Goal: Task Accomplishment & Management: Manage account settings

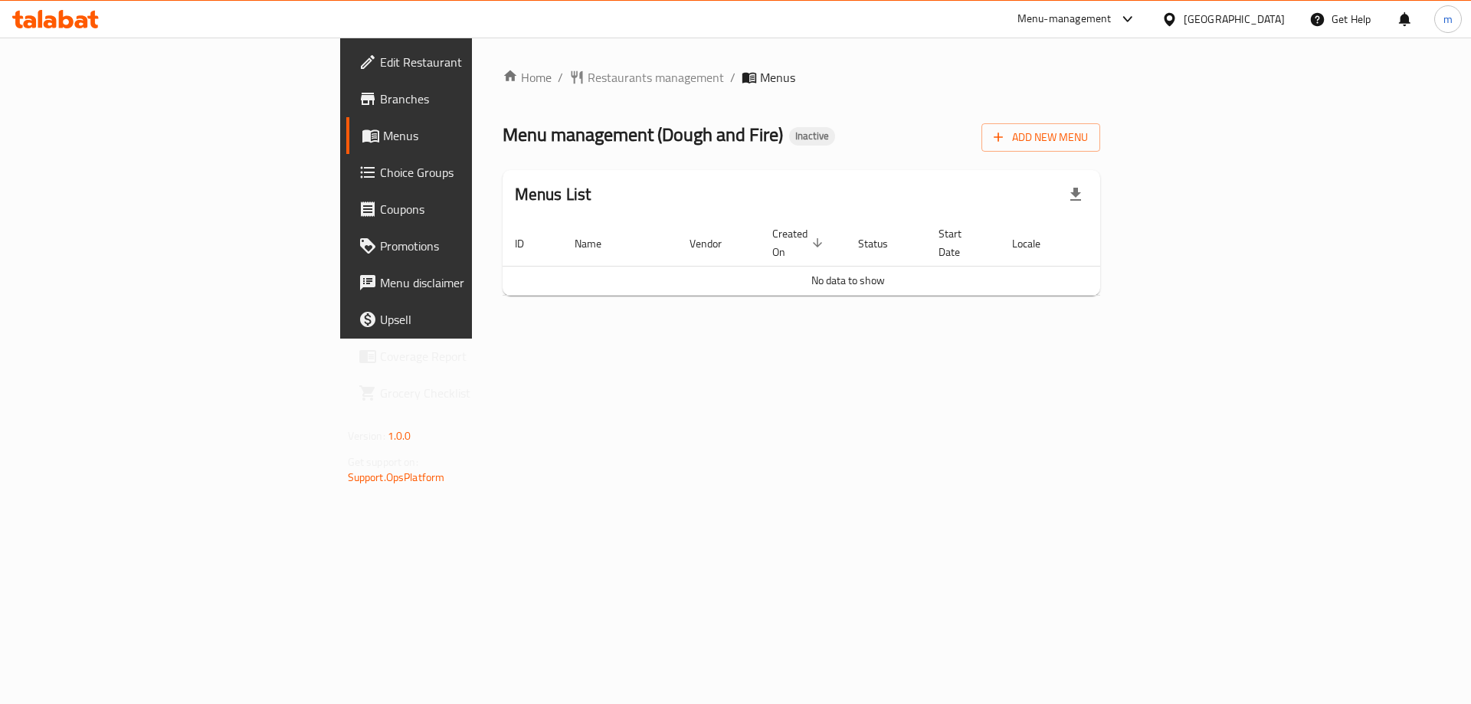
click at [380, 90] on span "Branches" at bounding box center [477, 99] width 194 height 18
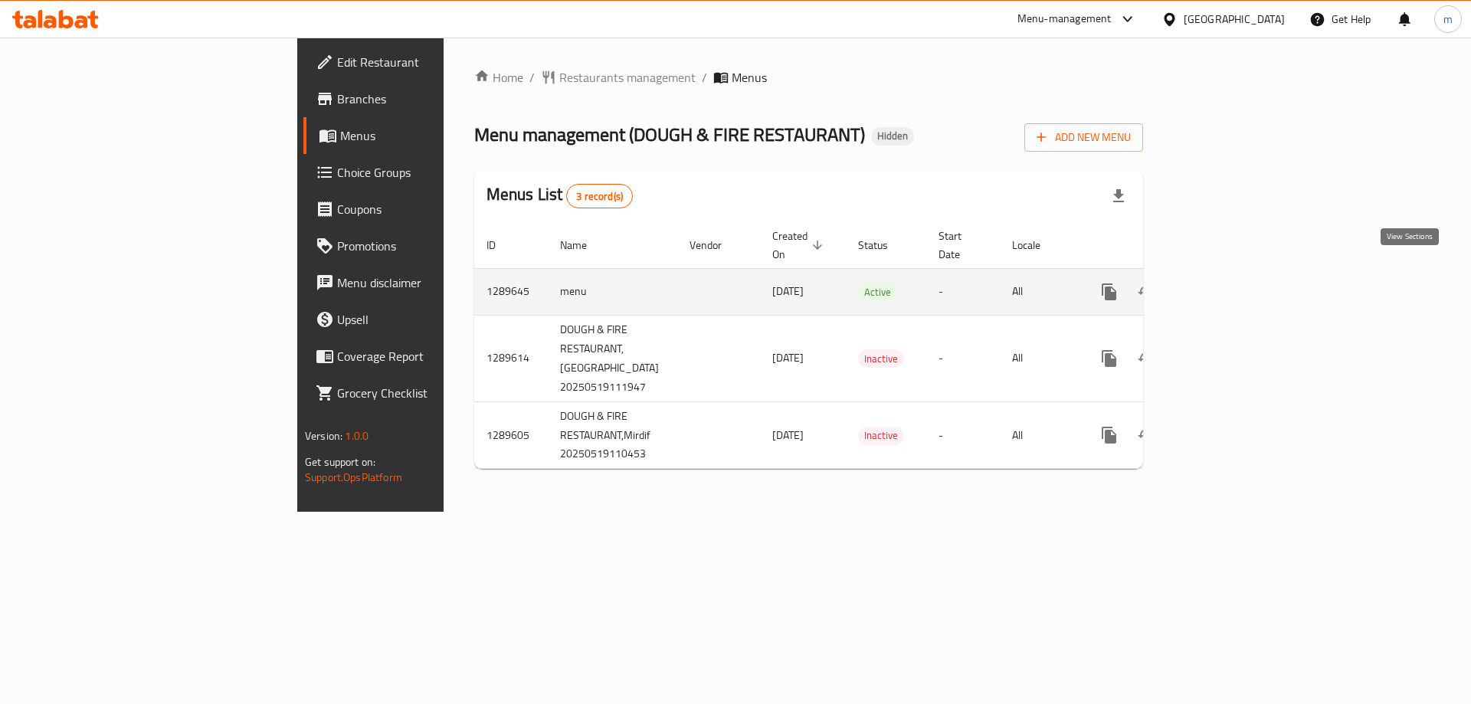
click at [1229, 283] on icon "enhanced table" at bounding box center [1220, 292] width 18 height 18
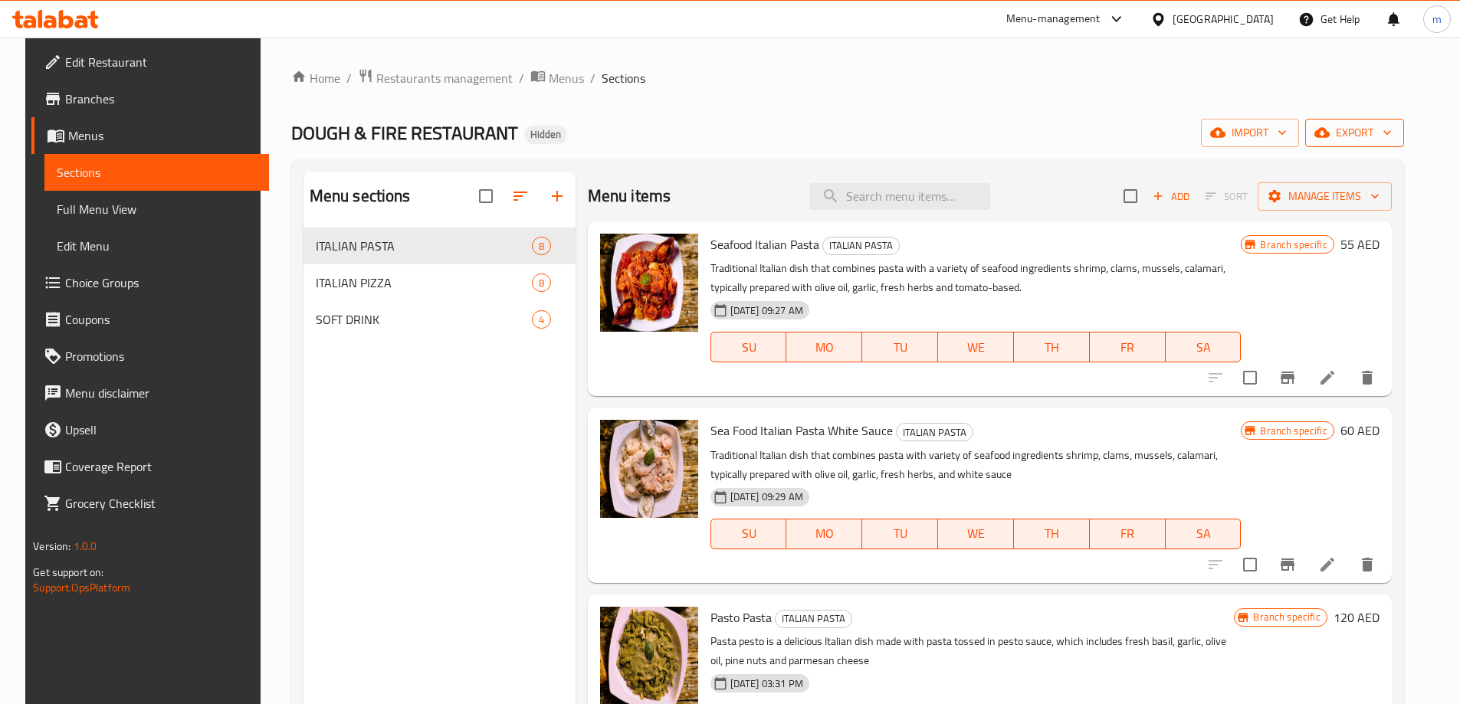
click at [1379, 126] on span "export" at bounding box center [1354, 132] width 74 height 19
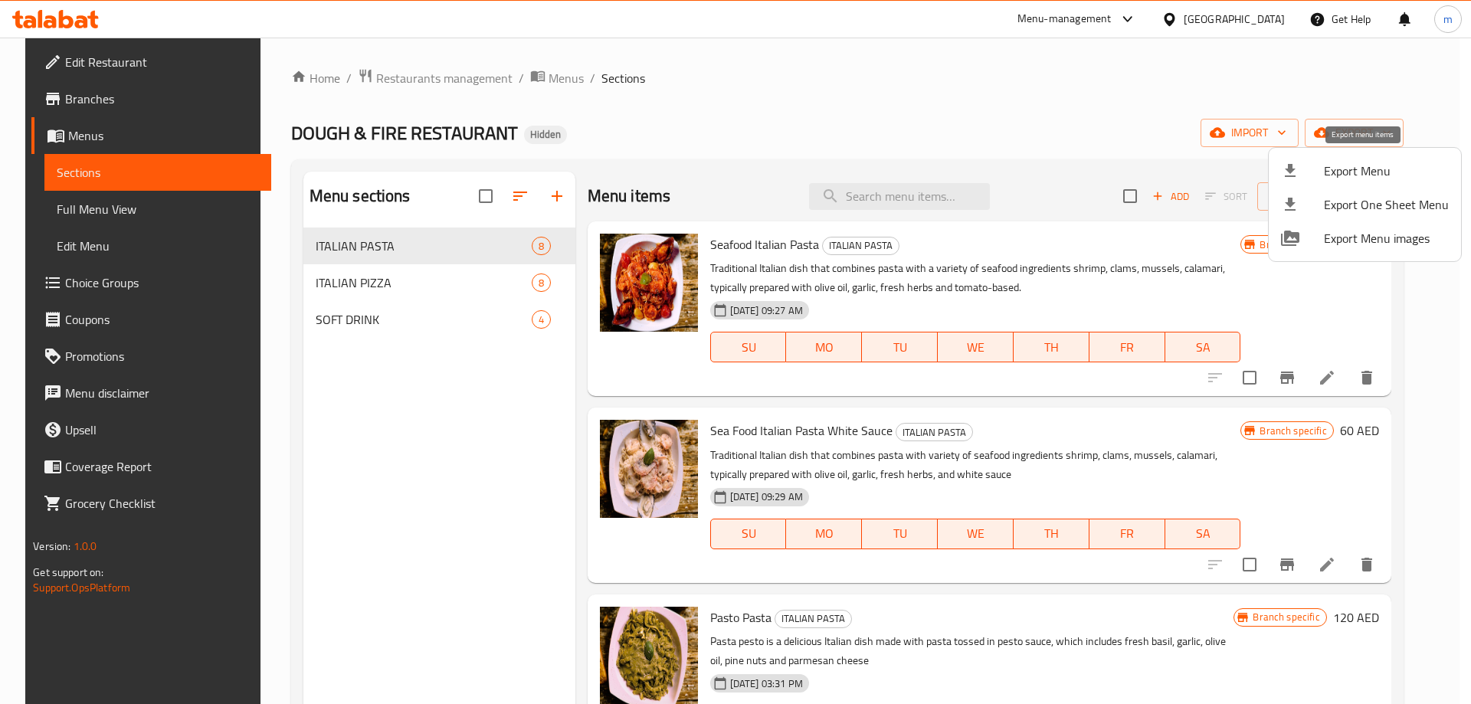
click at [1333, 169] on span "Export Menu" at bounding box center [1386, 171] width 125 height 18
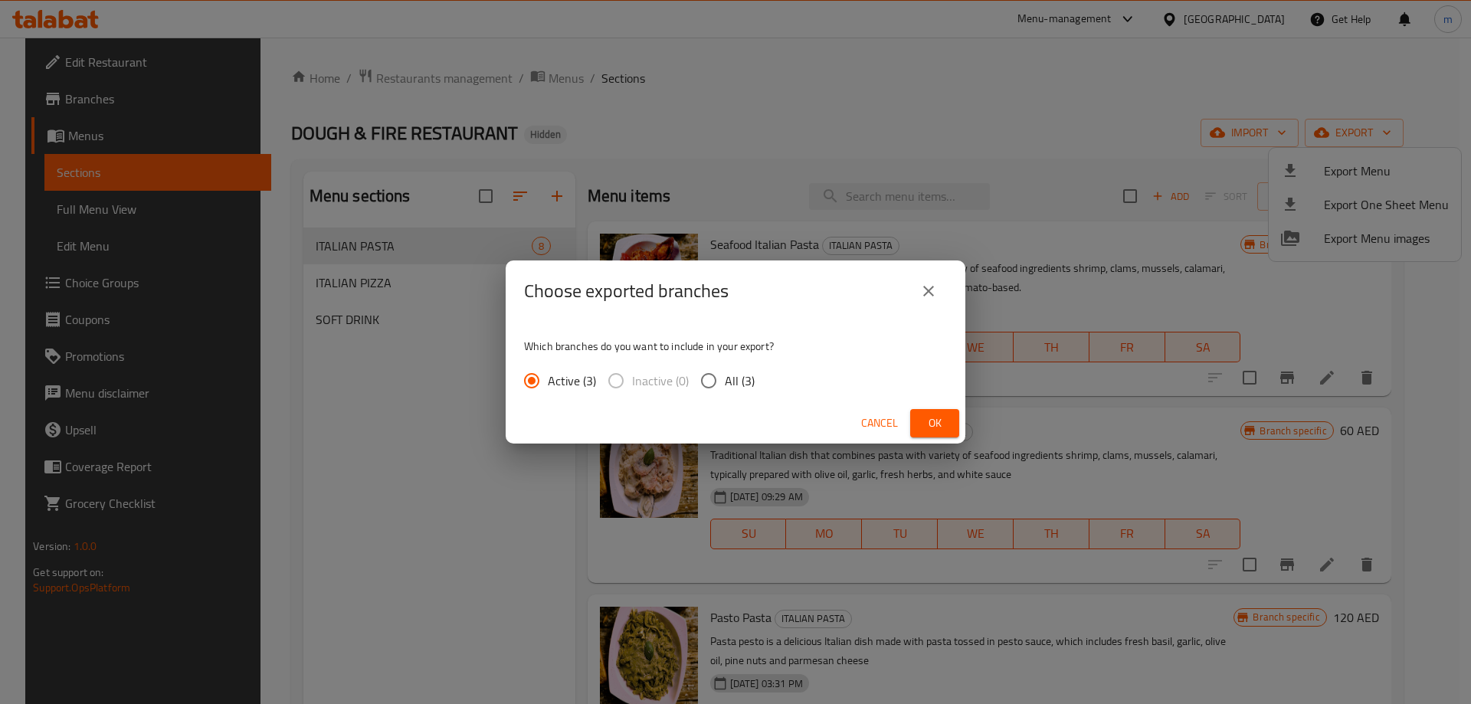
click at [736, 375] on span "All (3)" at bounding box center [740, 381] width 30 height 18
click at [725, 375] on input "All (3)" at bounding box center [709, 381] width 32 height 32
radio input "true"
click at [946, 424] on span "Ok" at bounding box center [935, 423] width 25 height 19
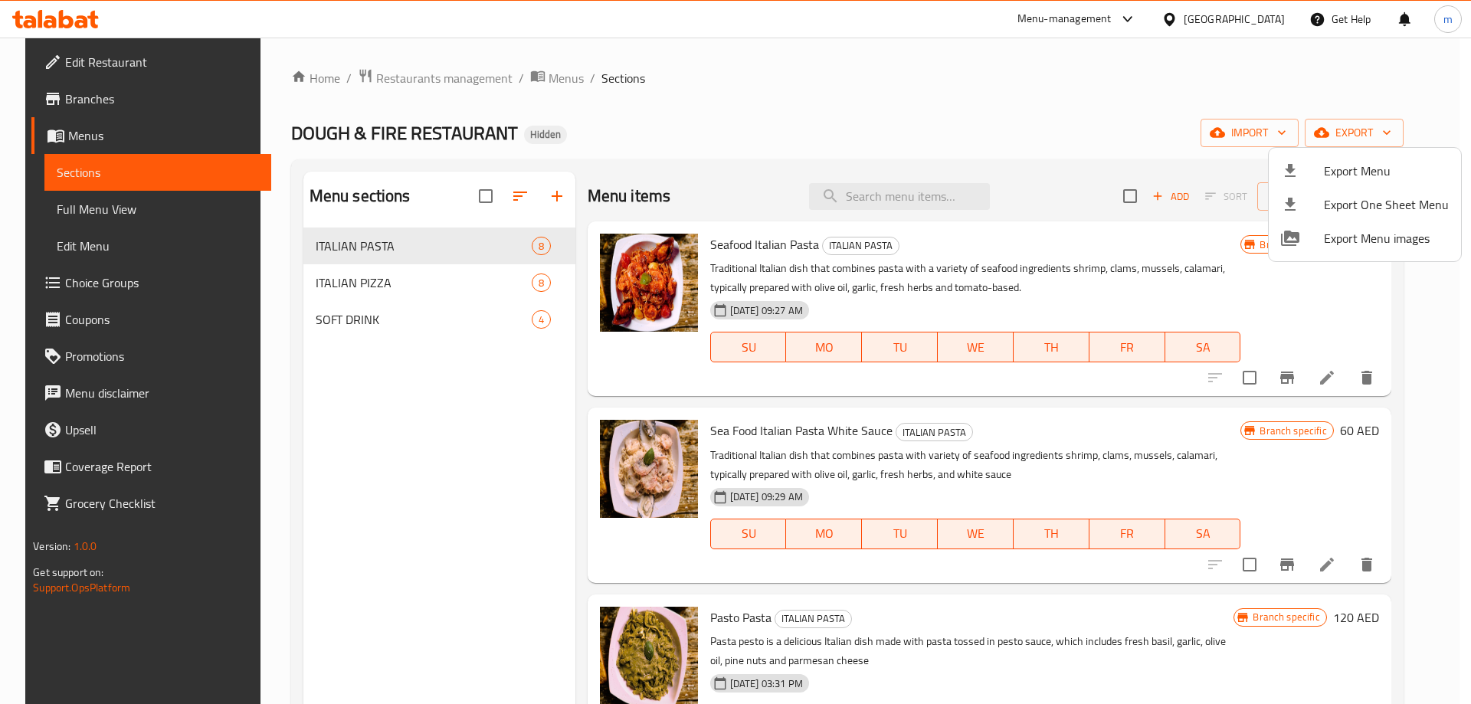
click at [802, 84] on div at bounding box center [735, 352] width 1471 height 704
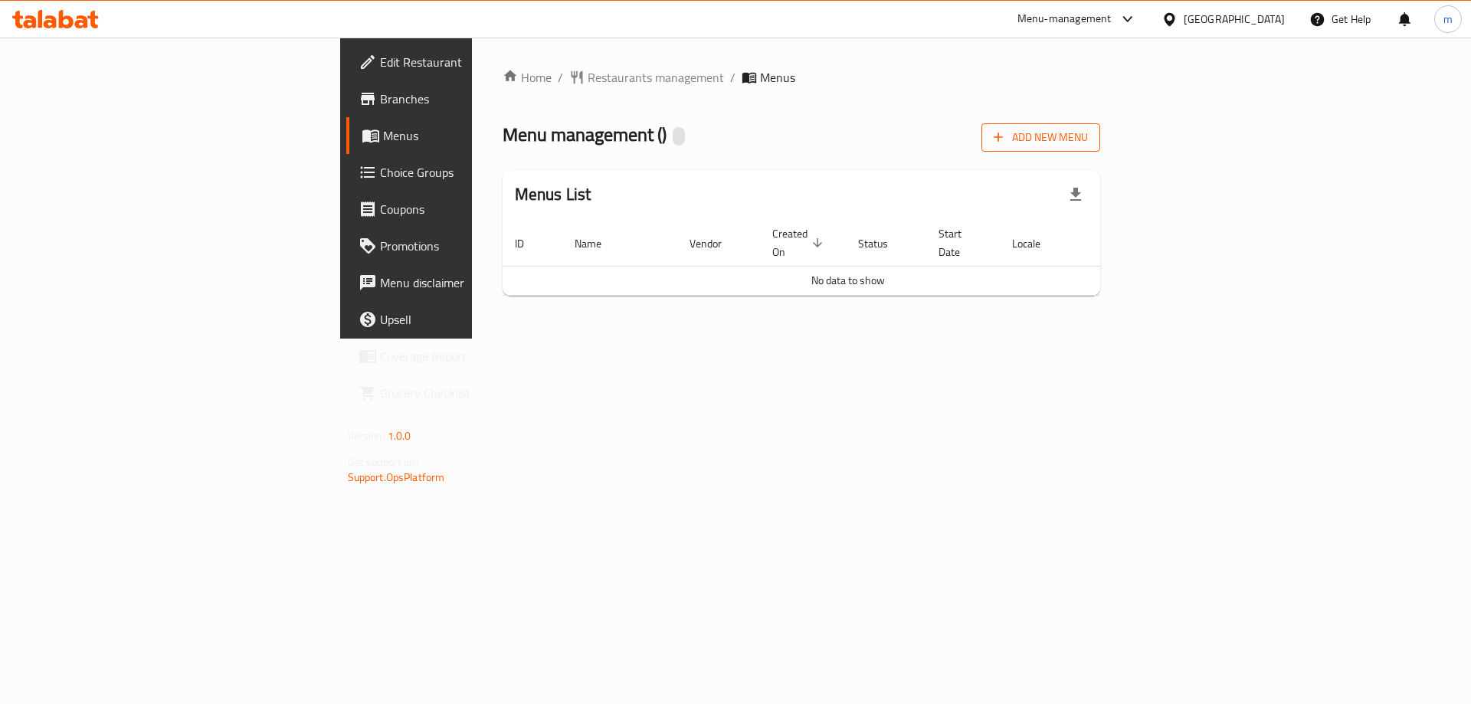
click at [1088, 141] on span "Add New Menu" at bounding box center [1041, 137] width 94 height 19
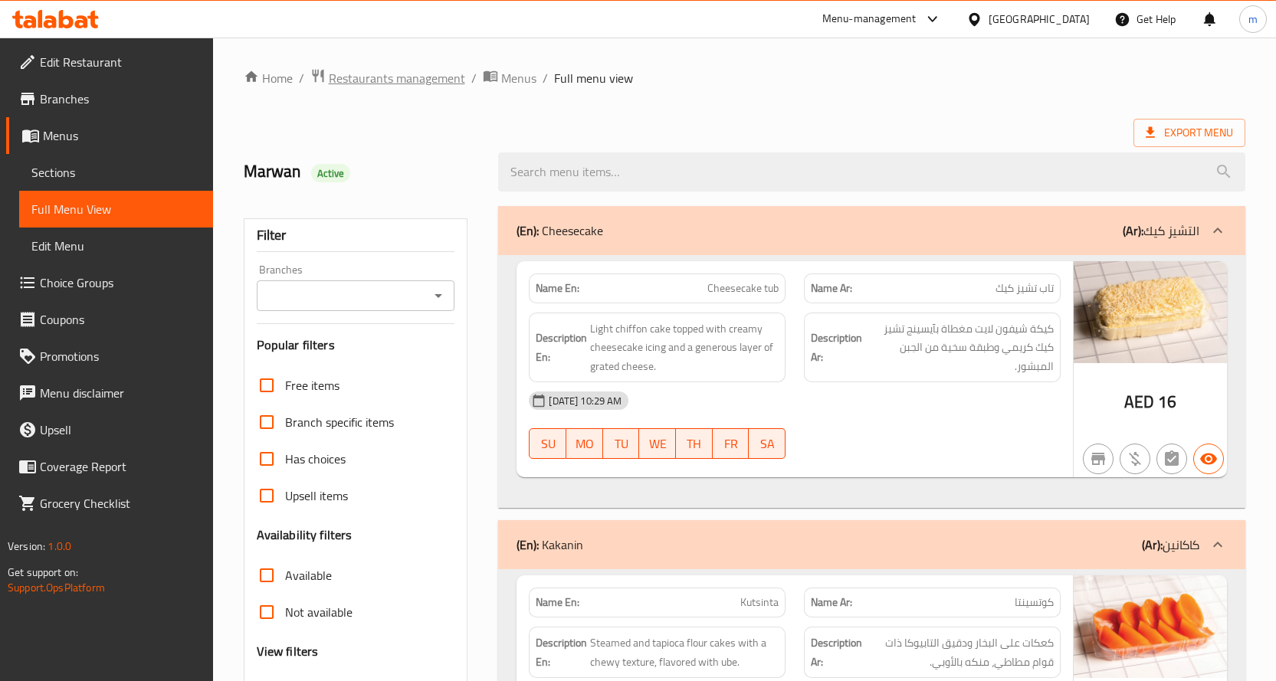
click at [407, 74] on span "Restaurants management" at bounding box center [397, 78] width 136 height 18
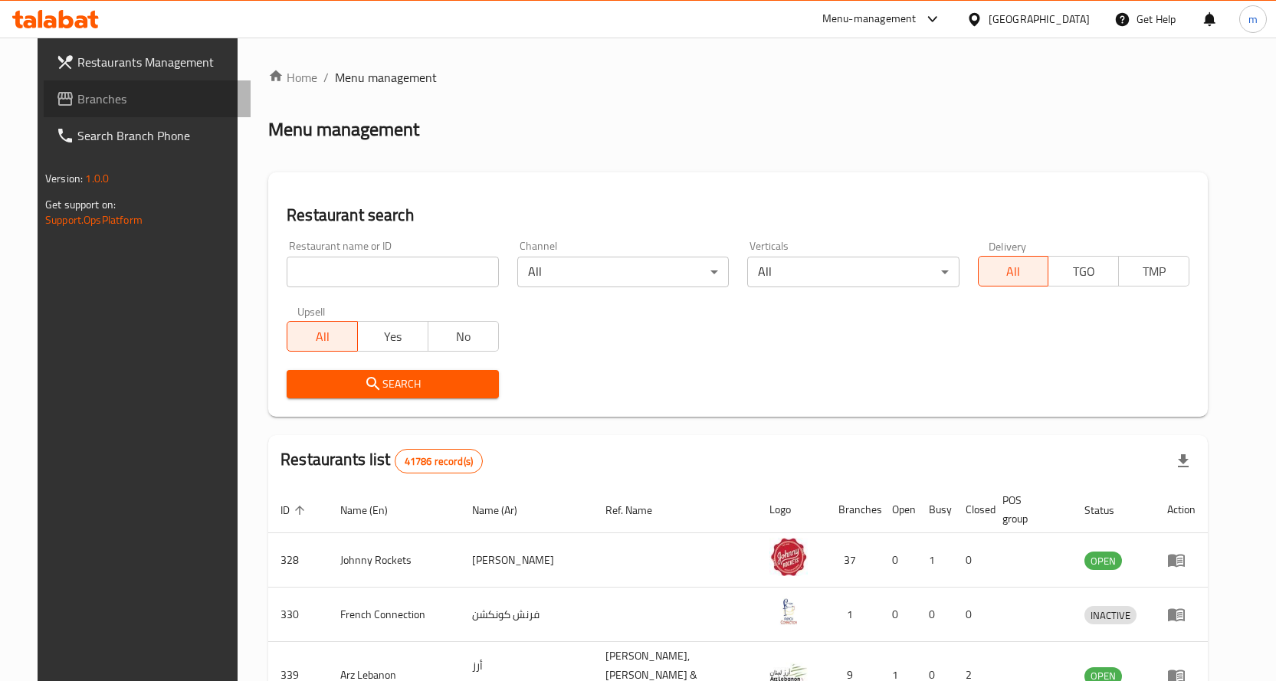
click at [77, 103] on span "Branches" at bounding box center [157, 99] width 161 height 18
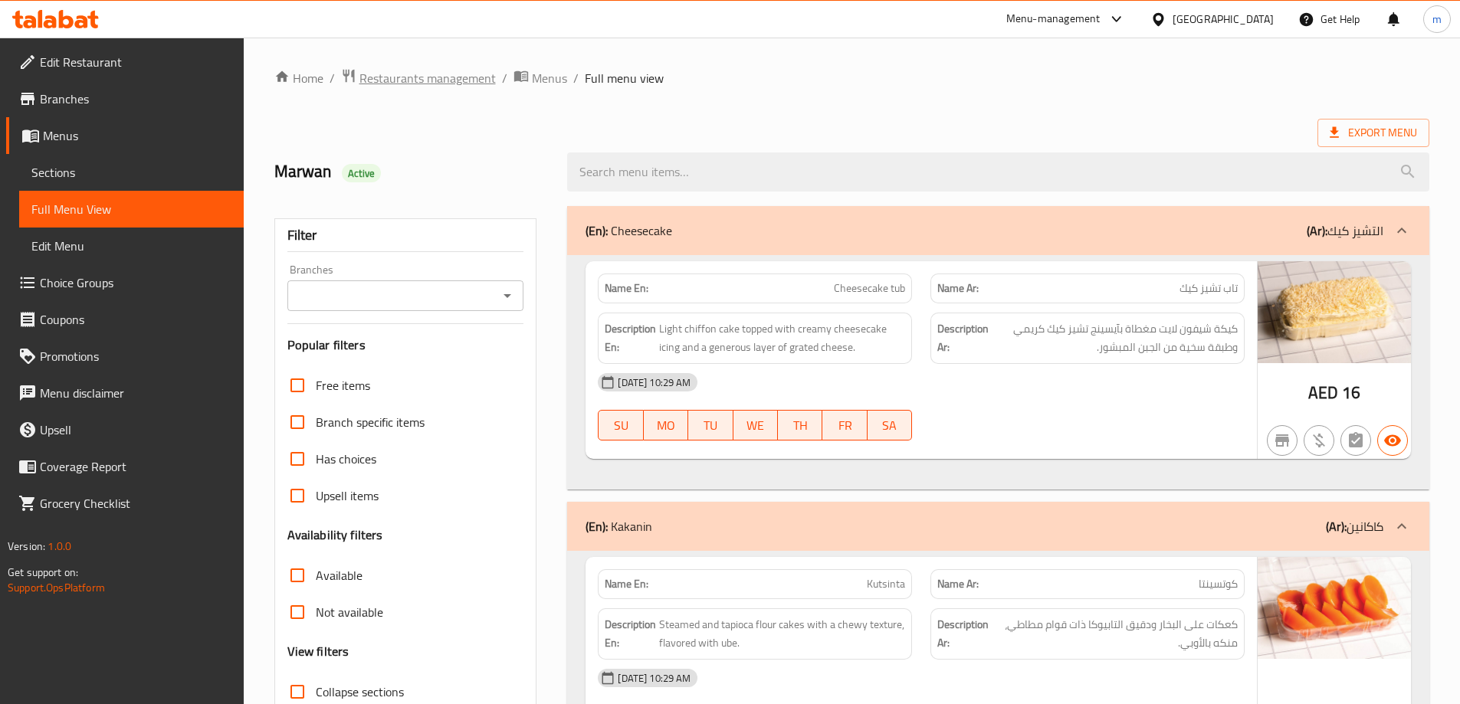
click at [370, 84] on span "Restaurants management" at bounding box center [427, 78] width 136 height 18
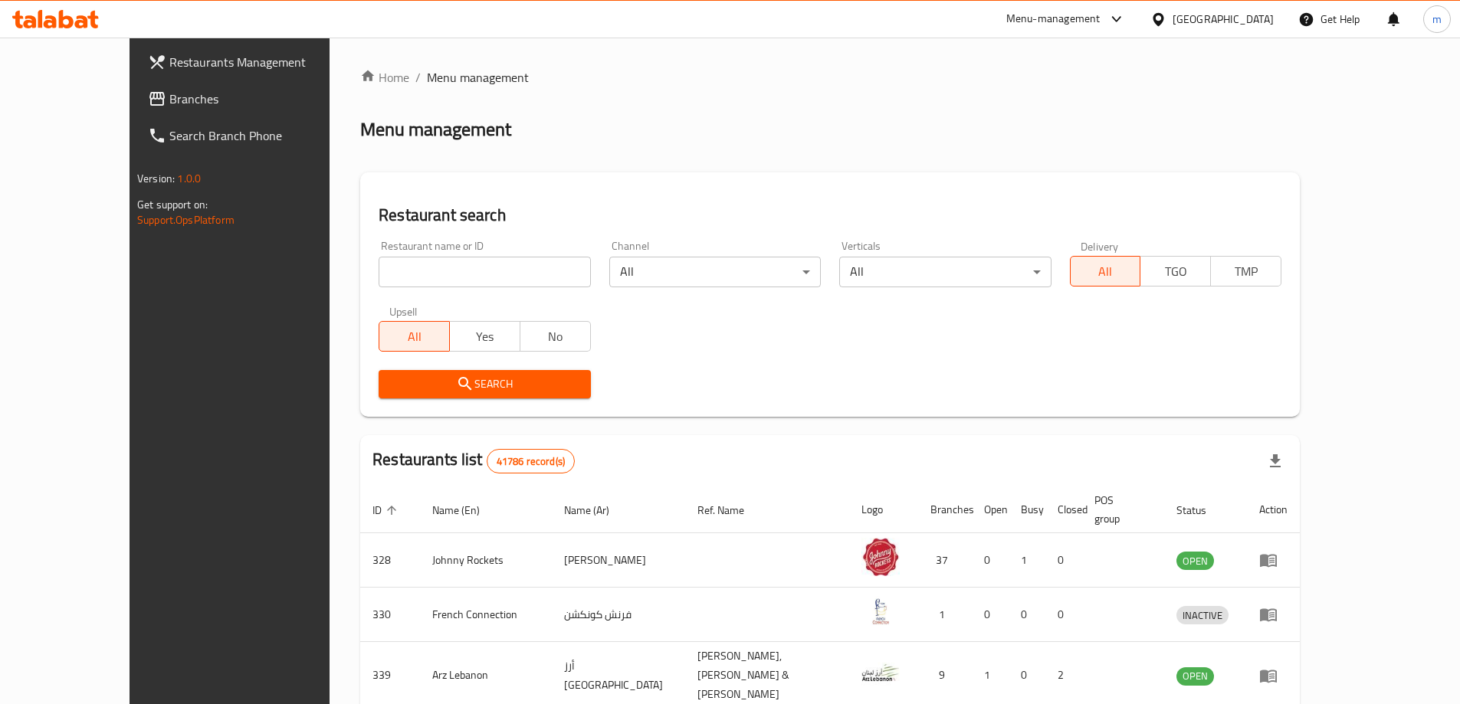
click at [169, 93] on span "Branches" at bounding box center [265, 99] width 192 height 18
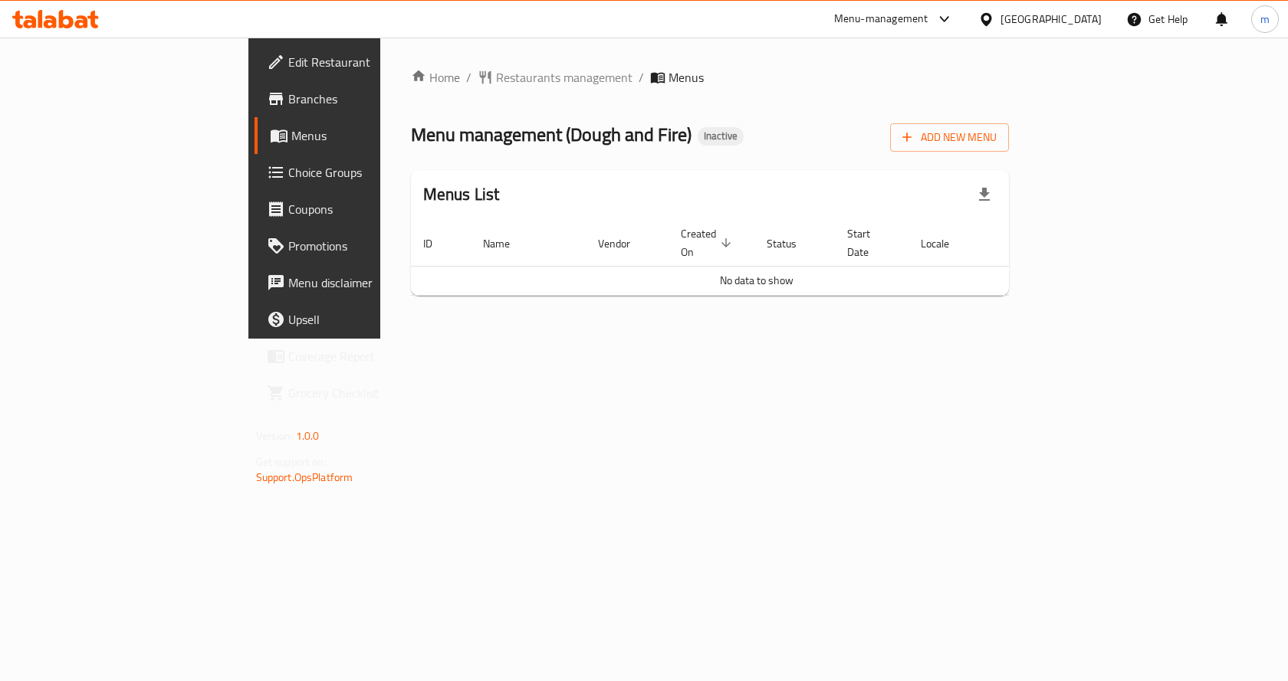
click at [1009, 122] on div "Add New Menu" at bounding box center [949, 134] width 119 height 34
click at [1009, 153] on div "Home / Restaurants management / Menus Menu management ( Dough and Fire ) Inacti…" at bounding box center [710, 188] width 599 height 240
click at [996, 135] on span "Add New Menu" at bounding box center [949, 137] width 94 height 19
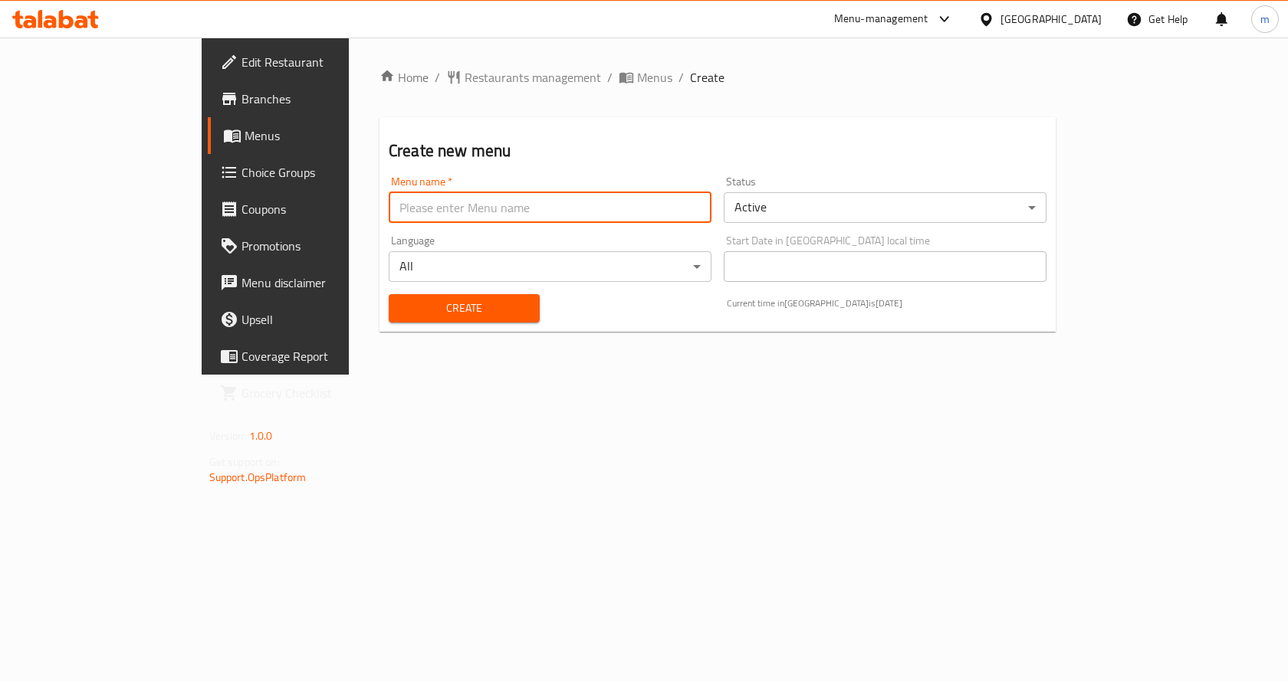
click at [389, 198] on input "text" at bounding box center [550, 207] width 323 height 31
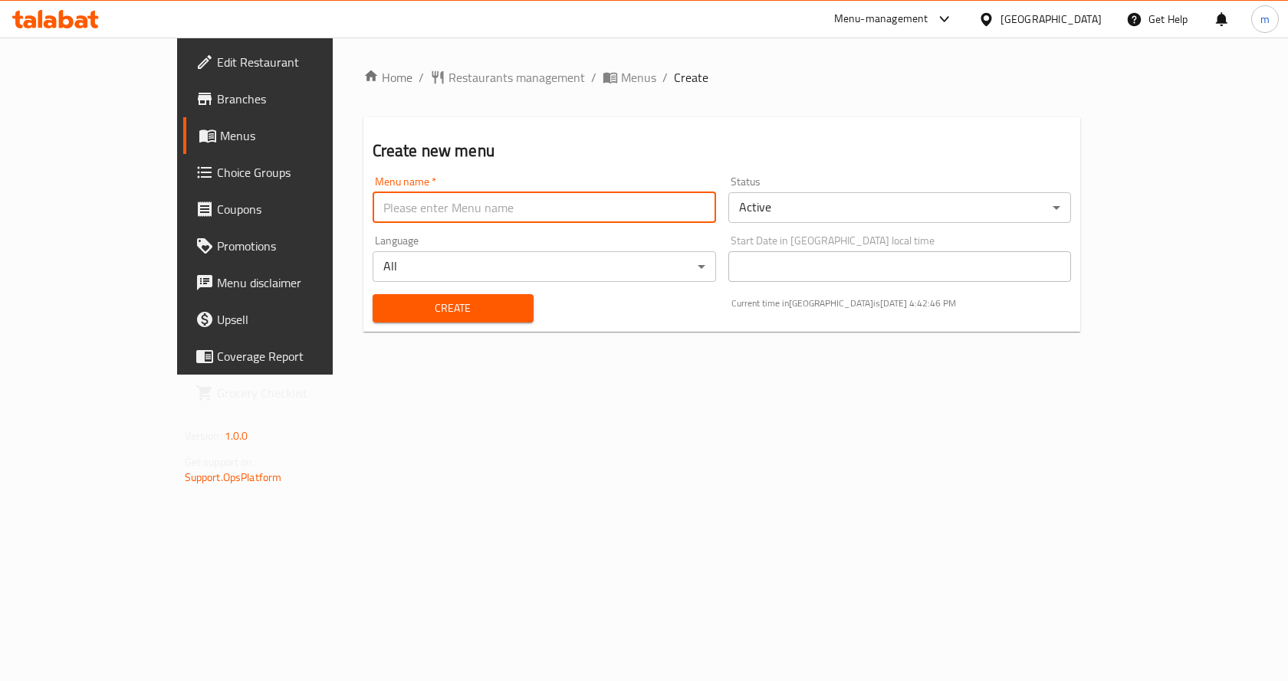
type input "Marwan"
click at [372, 202] on input "Marwan" at bounding box center [543, 207] width 343 height 31
click at [749, 375] on div "Home / Restaurants management / Menus / Create Create new menu Menu name   * Ma…" at bounding box center [722, 206] width 779 height 337
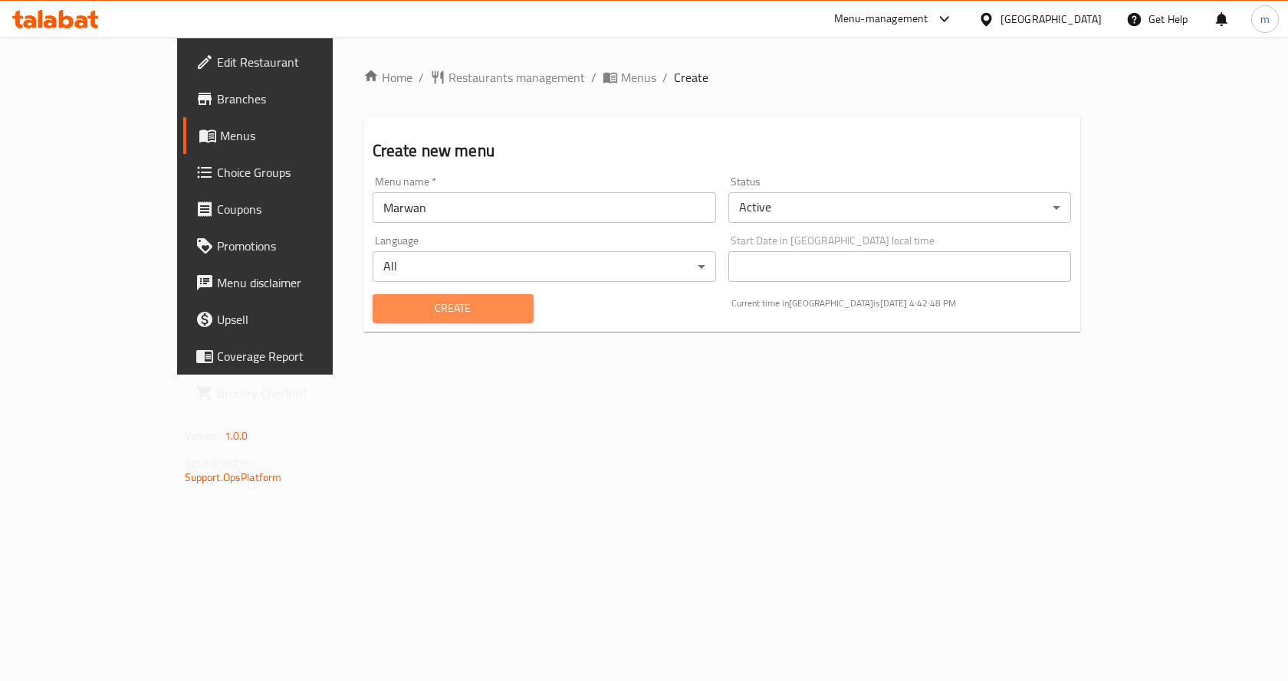
click at [385, 305] on span "Create" at bounding box center [453, 308] width 136 height 19
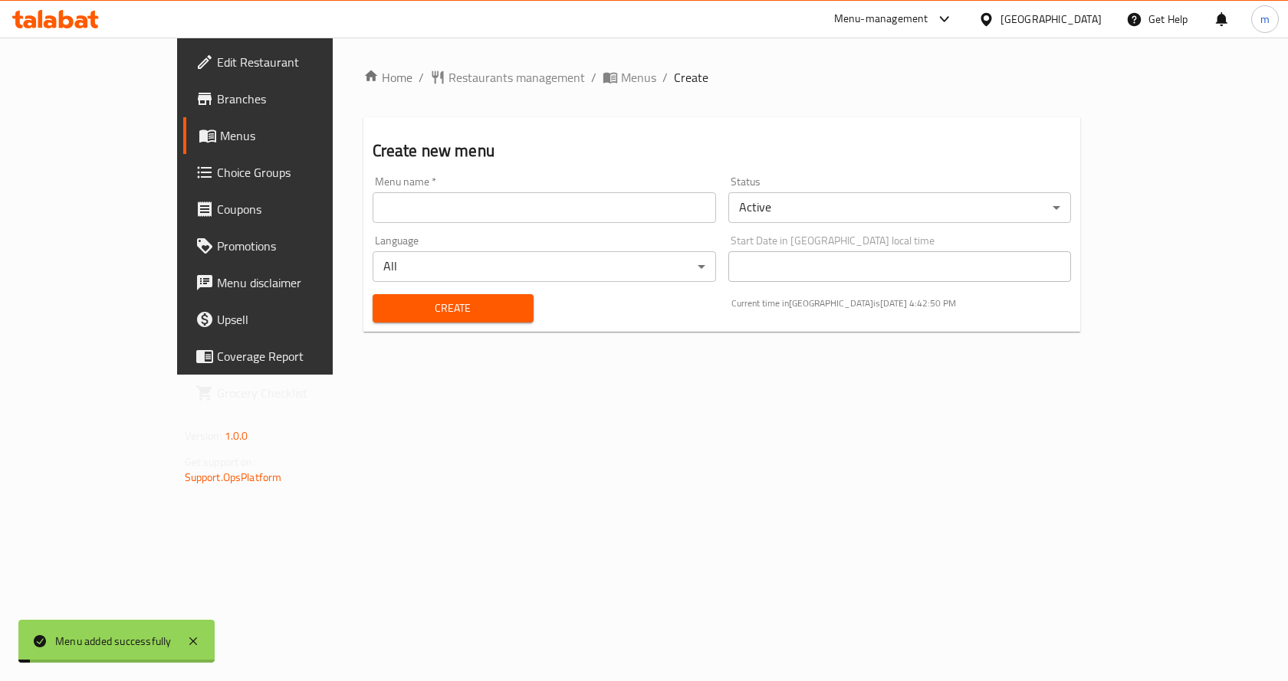
click at [655, 375] on div "Home / Restaurants management / Menus / Create Create new menu Menu name   * Me…" at bounding box center [722, 206] width 779 height 337
click at [198, 144] on icon at bounding box center [207, 135] width 18 height 18
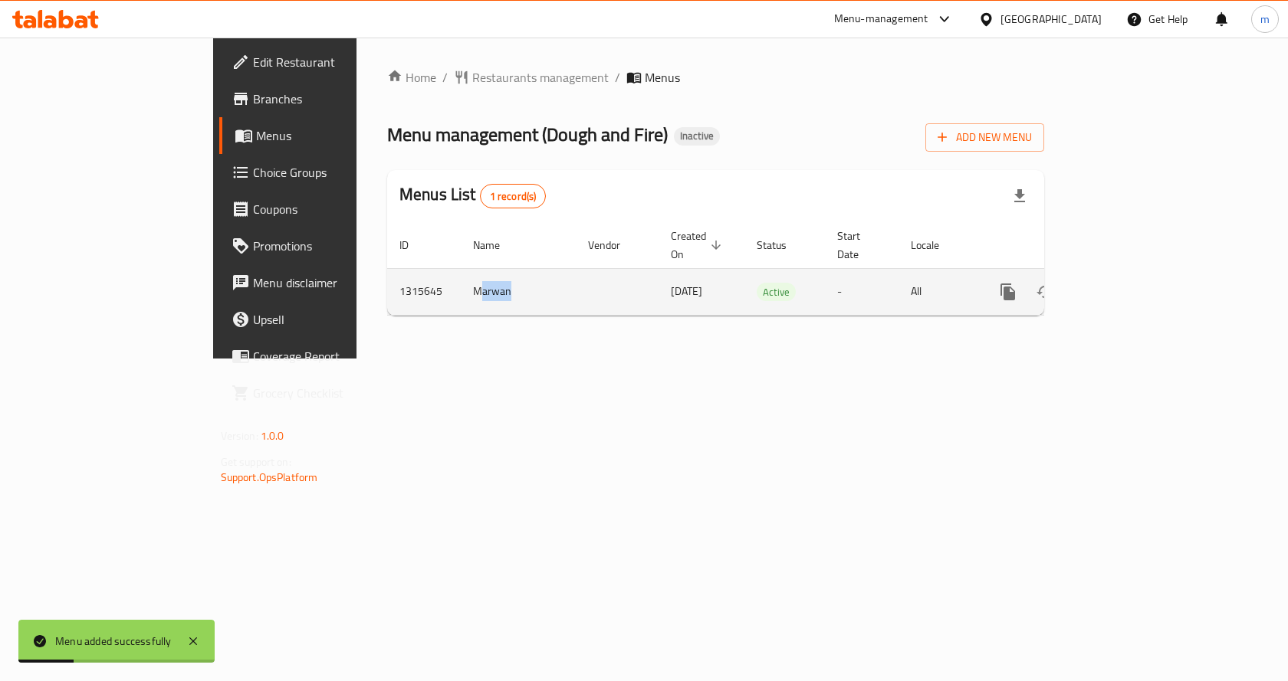
drag, startPoint x: 347, startPoint y: 267, endPoint x: 415, endPoint y: 290, distance: 71.0
click at [455, 290] on tr "1315645 Marwan 03/10/2025 Active - All" at bounding box center [768, 291] width 762 height 47
click at [461, 288] on td "Marwan" at bounding box center [518, 291] width 115 height 47
drag, startPoint x: 332, startPoint y: 255, endPoint x: 394, endPoint y: 287, distance: 69.9
click at [461, 285] on td "Marwan" at bounding box center [518, 291] width 115 height 47
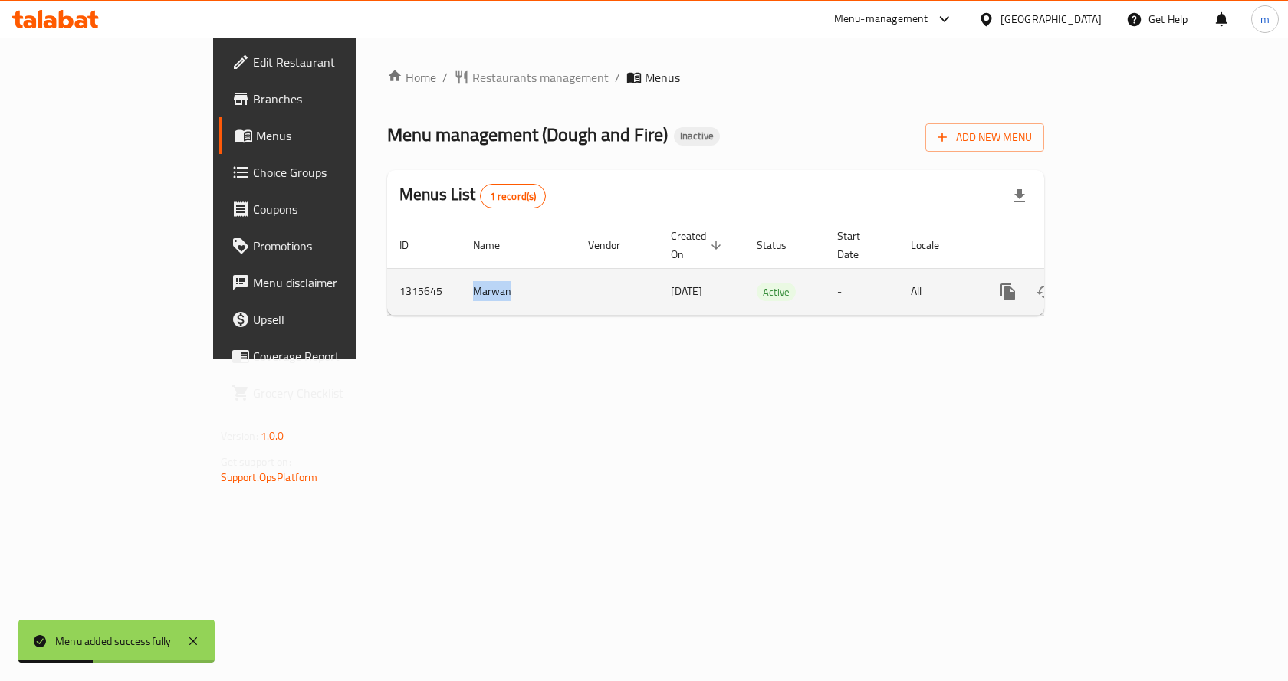
click at [461, 287] on td "Marwan" at bounding box center [518, 291] width 115 height 47
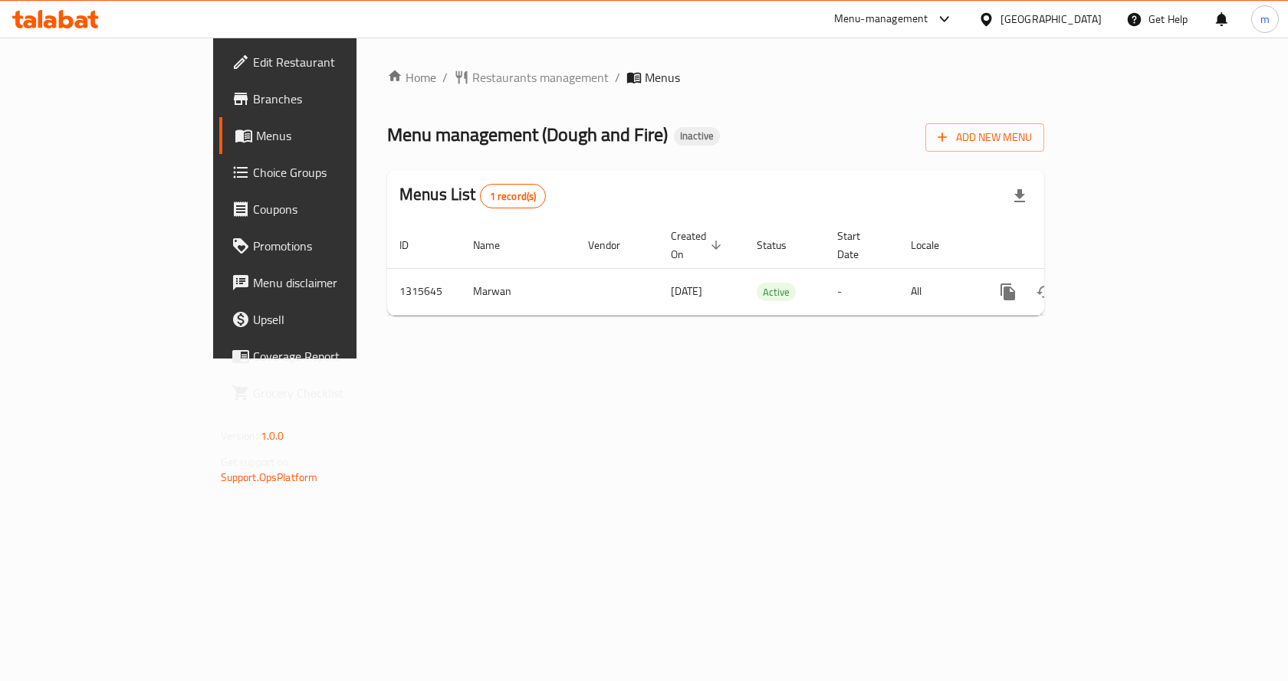
click at [253, 94] on span "Branches" at bounding box center [334, 99] width 163 height 18
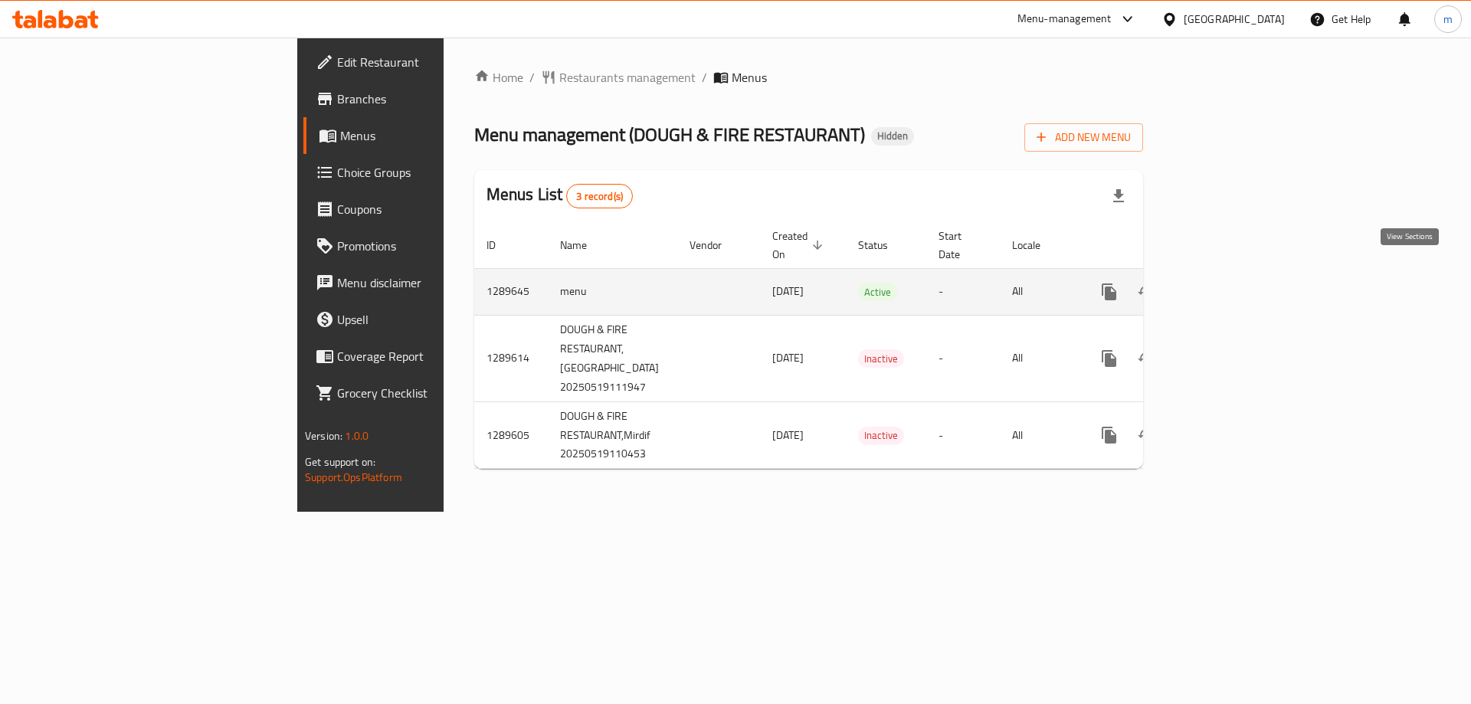
click at [1229, 283] on icon "enhanced table" at bounding box center [1220, 292] width 18 height 18
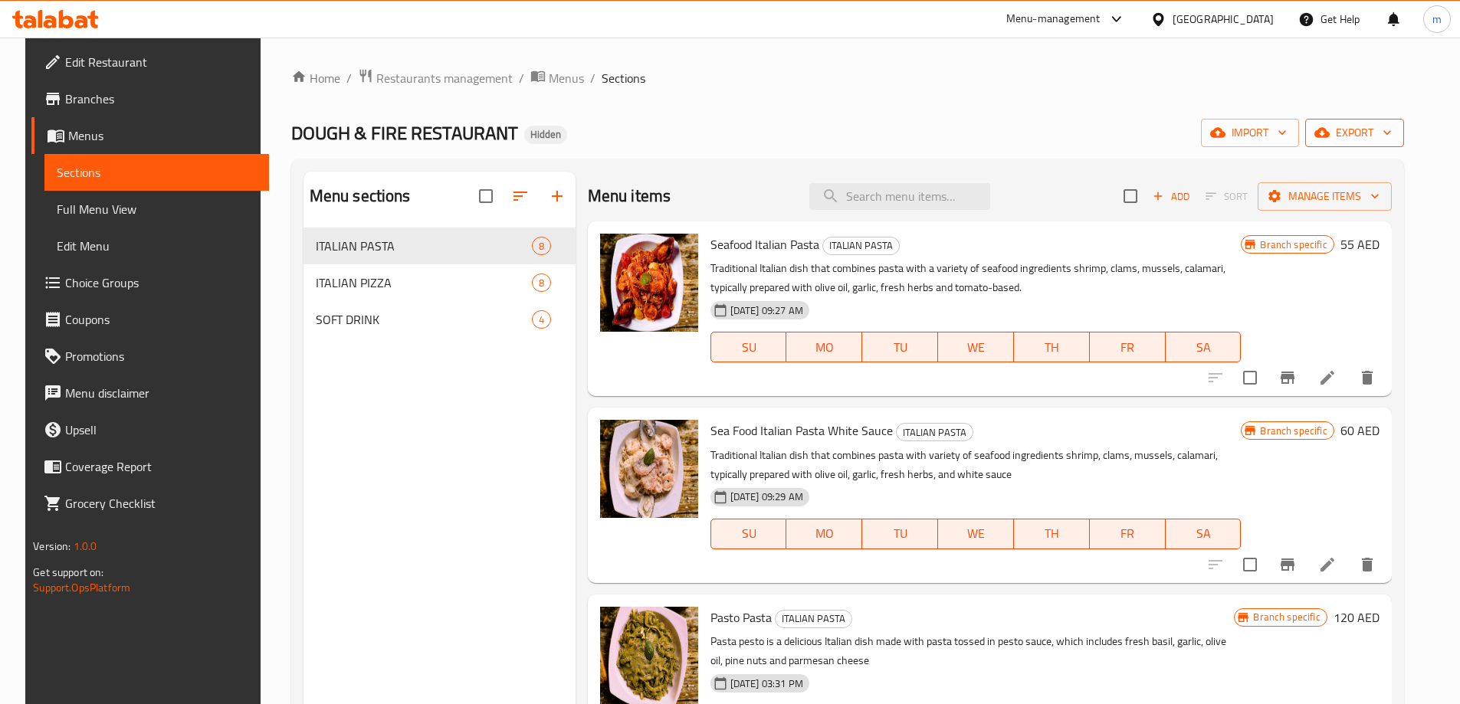
click at [1380, 129] on span "export" at bounding box center [1354, 132] width 74 height 19
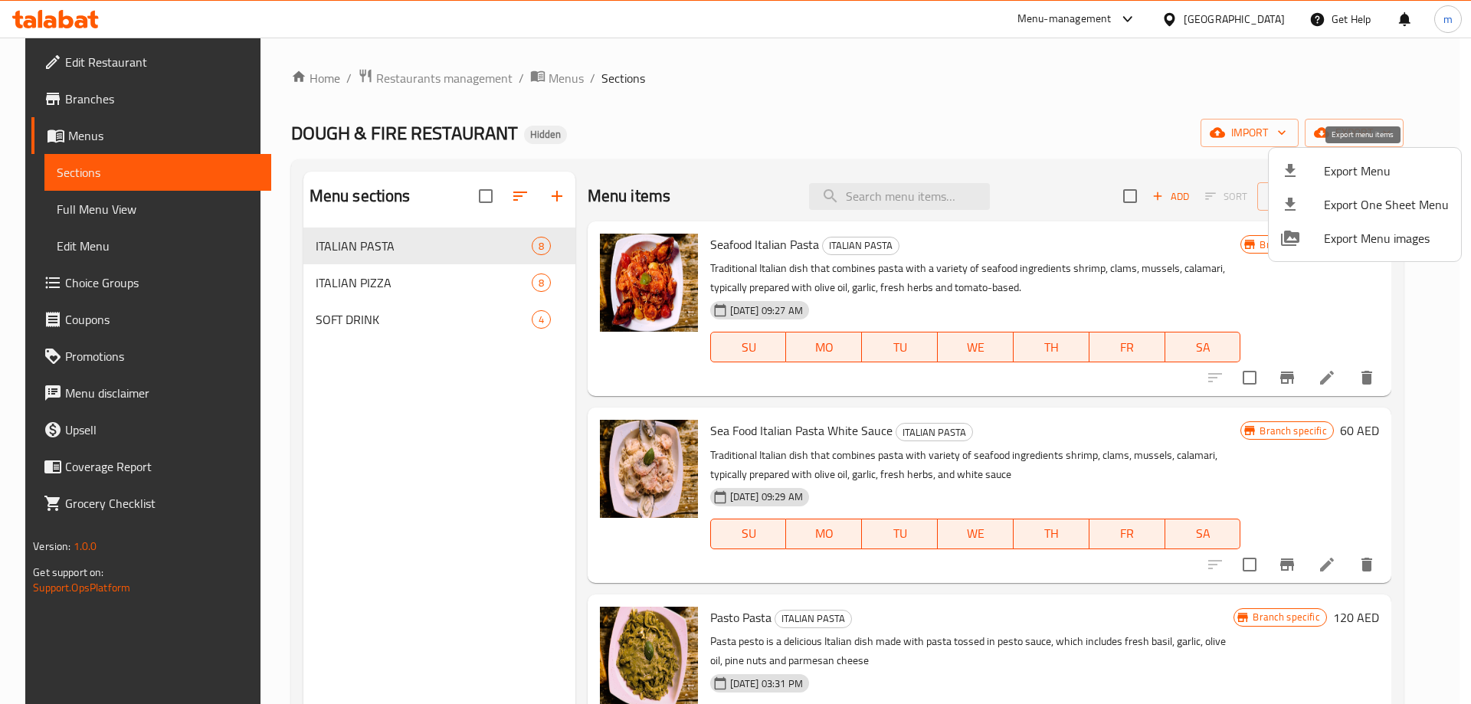
click at [1320, 175] on div at bounding box center [1302, 171] width 43 height 18
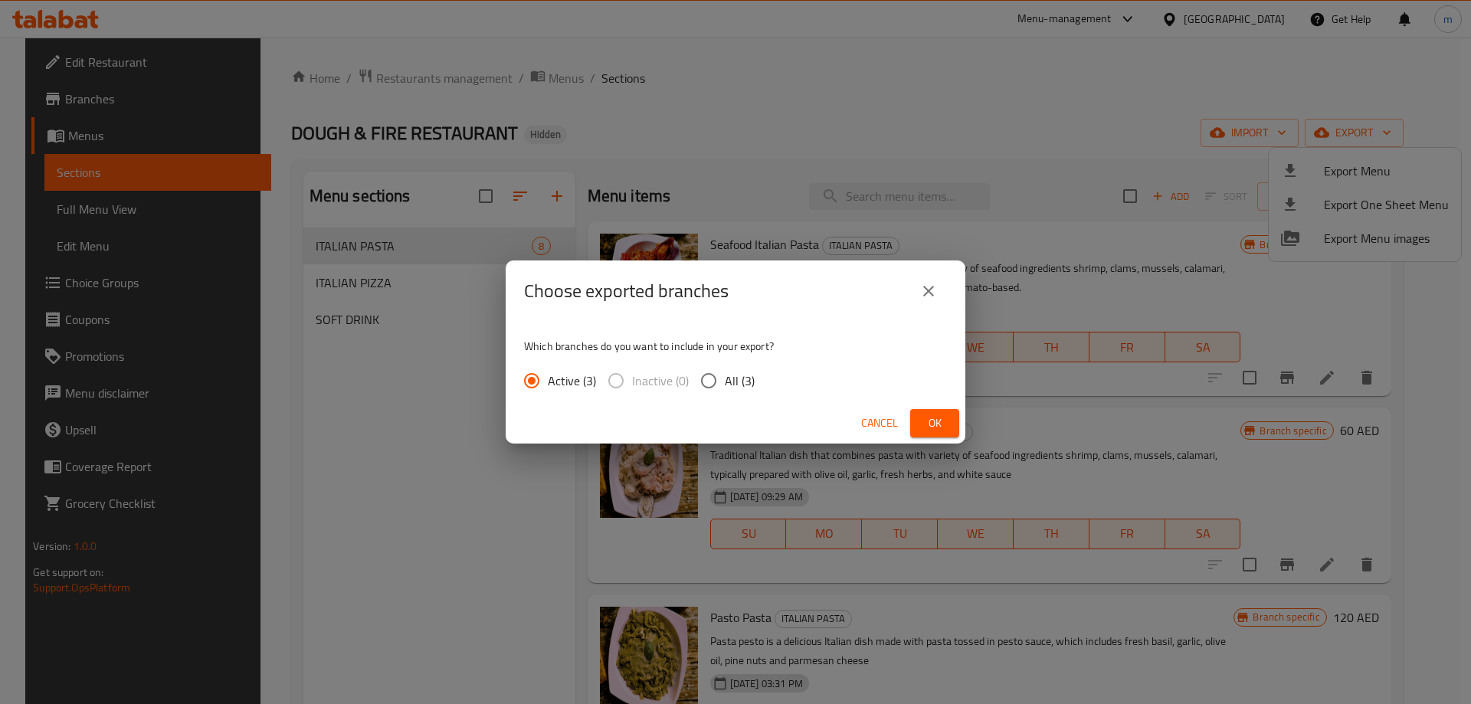
click at [712, 366] on input "All (3)" at bounding box center [709, 381] width 32 height 32
radio input "true"
click at [942, 419] on span "Ok" at bounding box center [935, 423] width 25 height 19
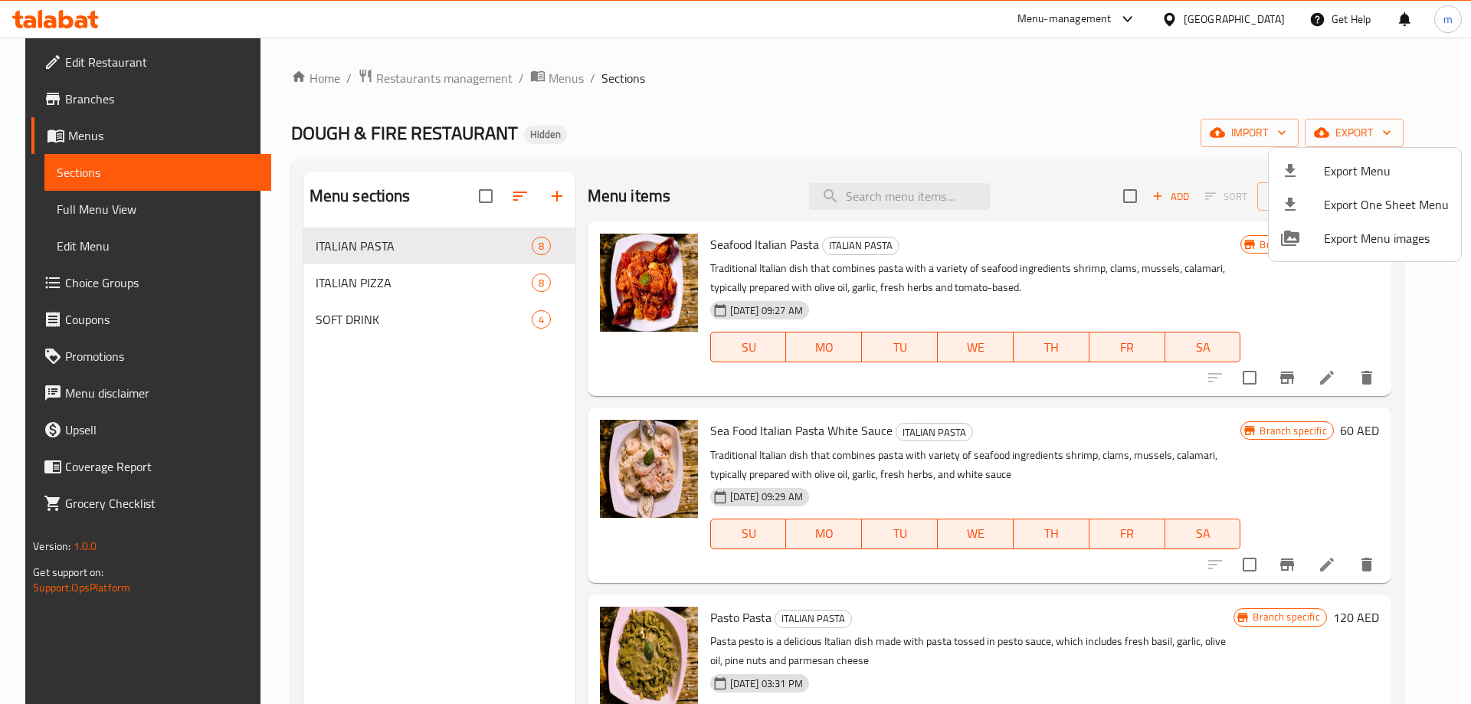
click at [1113, 130] on div at bounding box center [735, 352] width 1471 height 704
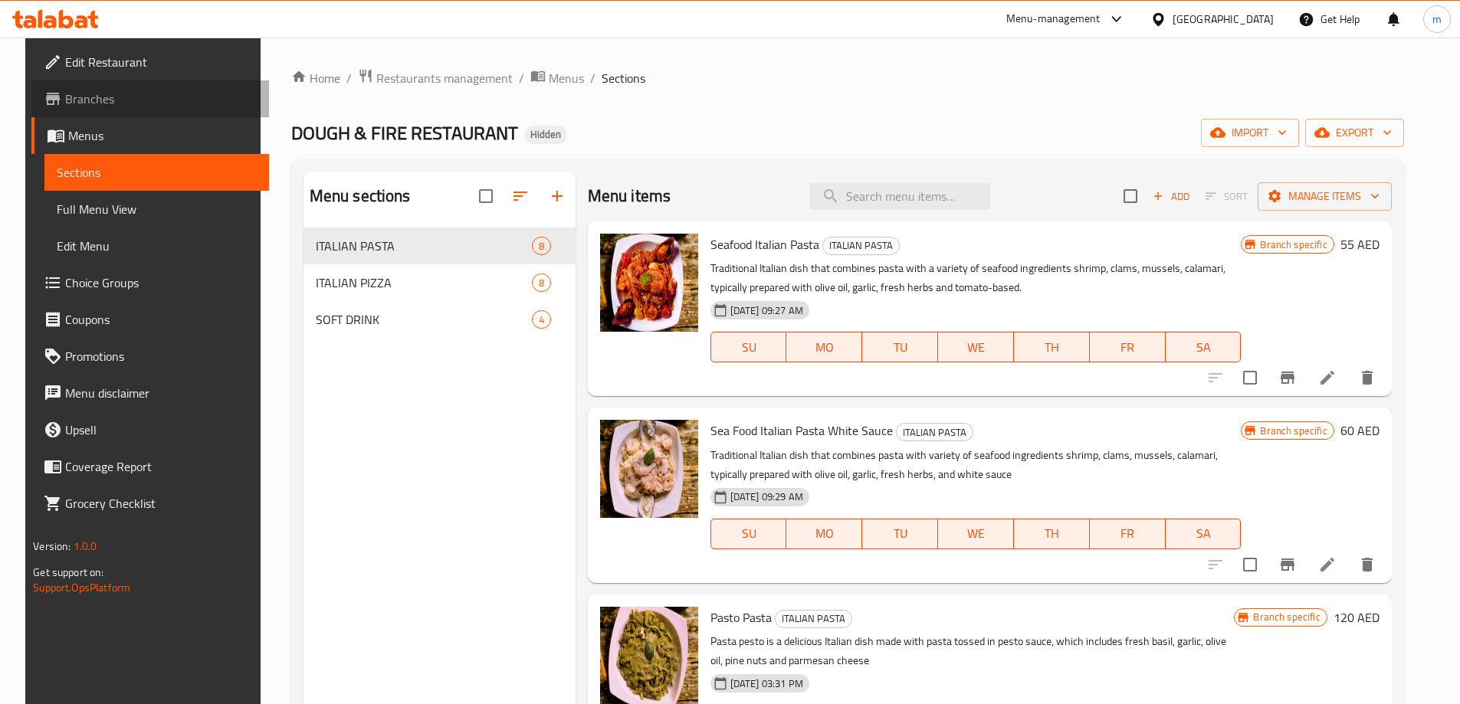
click at [71, 103] on span "Branches" at bounding box center [161, 99] width 192 height 18
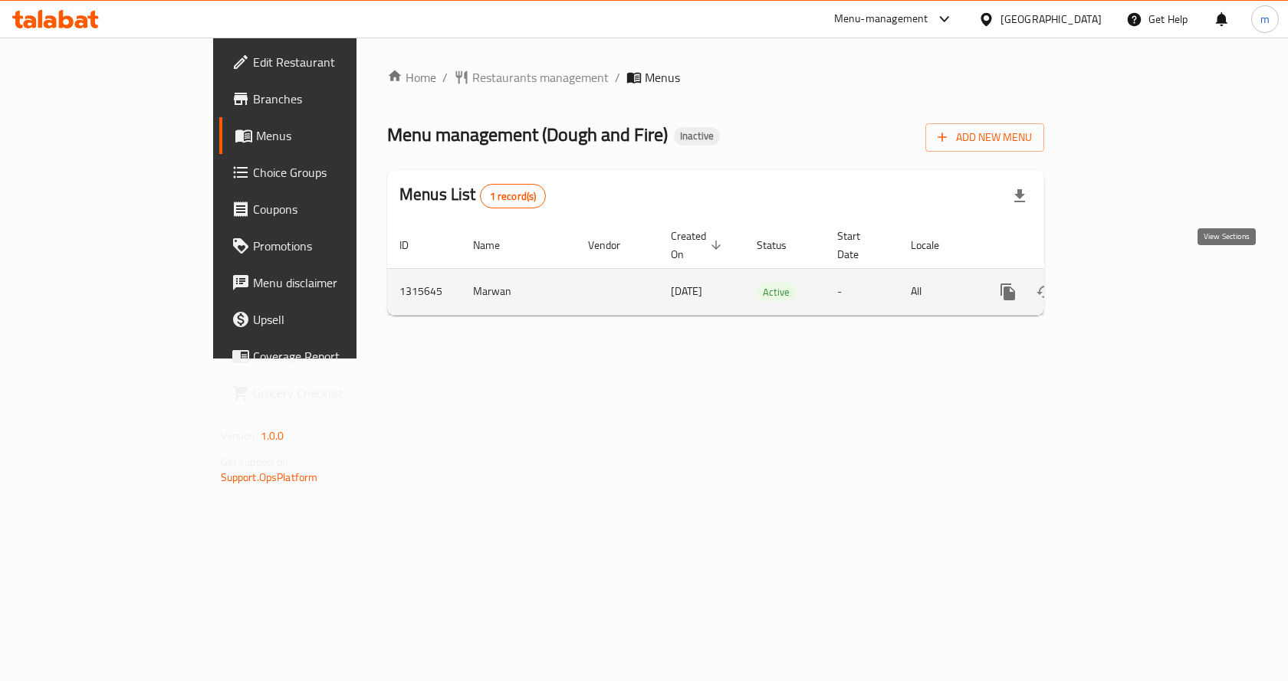
click at [1137, 281] on link "enhanced table" at bounding box center [1118, 292] width 37 height 37
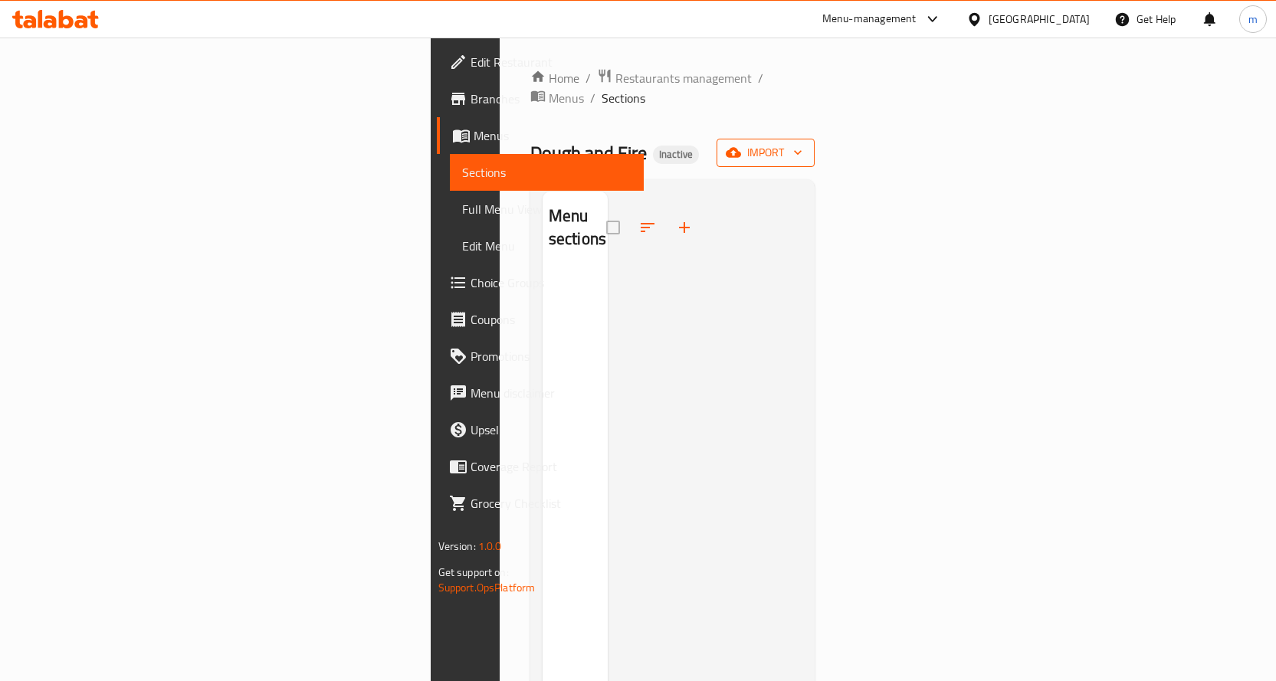
click at [741, 145] on icon "button" at bounding box center [733, 152] width 15 height 15
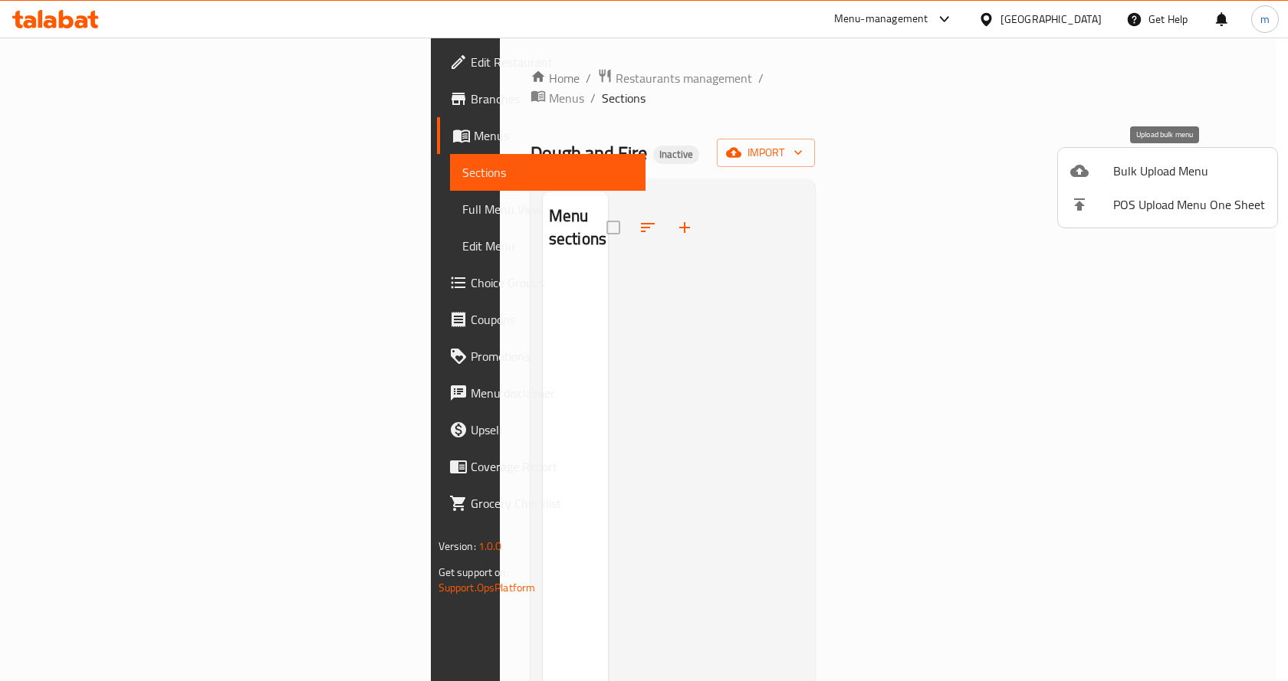
click at [1178, 158] on li "Bulk Upload Menu" at bounding box center [1167, 171] width 219 height 34
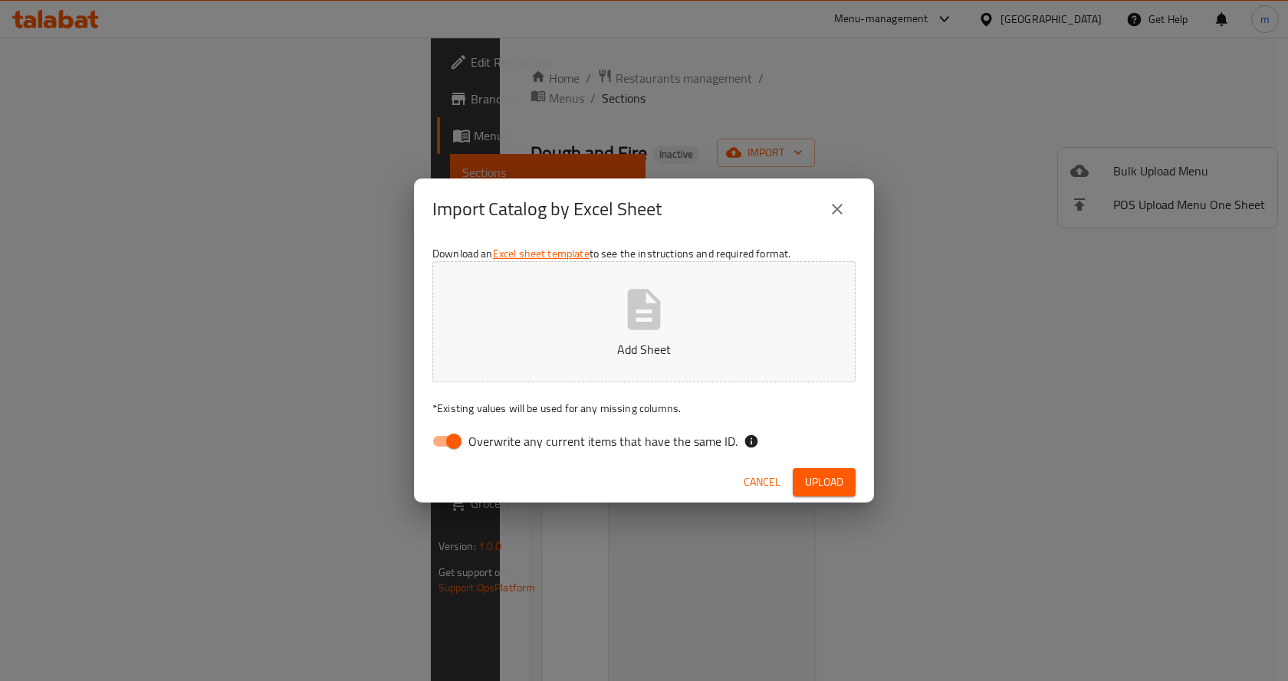
click at [615, 409] on p "* Existing values will be used for any missing columns." at bounding box center [643, 408] width 423 height 15
click at [599, 340] on p "Add Sheet" at bounding box center [644, 349] width 376 height 18
click at [438, 443] on input "Overwrite any current items that have the same ID." at bounding box center [453, 441] width 87 height 29
checkbox input "false"
click at [832, 477] on span "Upload" at bounding box center [824, 482] width 38 height 19
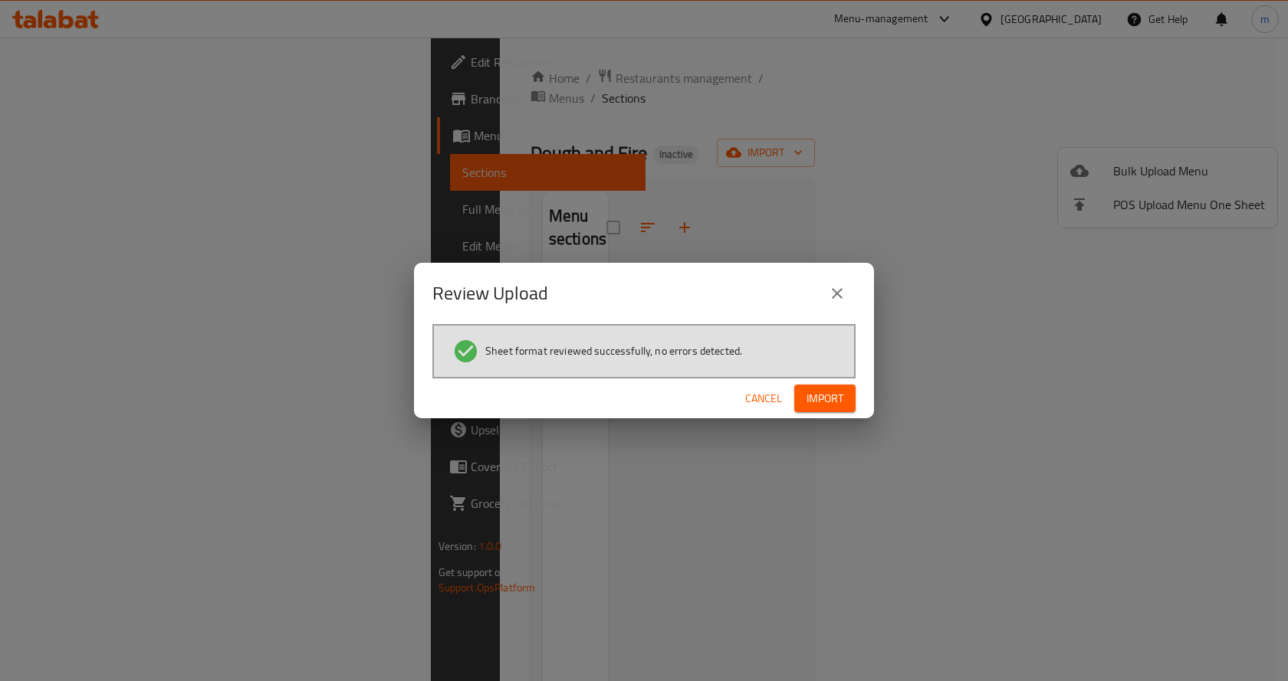
click at [821, 407] on span "Import" at bounding box center [824, 398] width 37 height 19
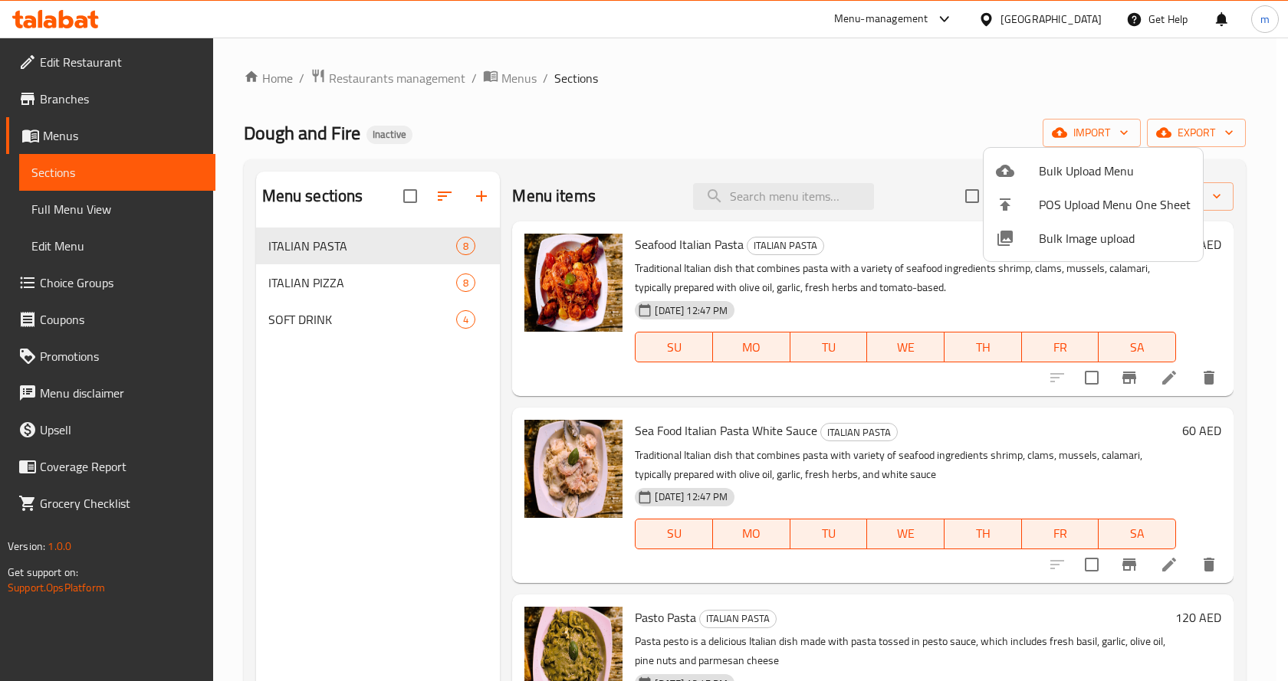
click at [737, 113] on div at bounding box center [644, 340] width 1288 height 681
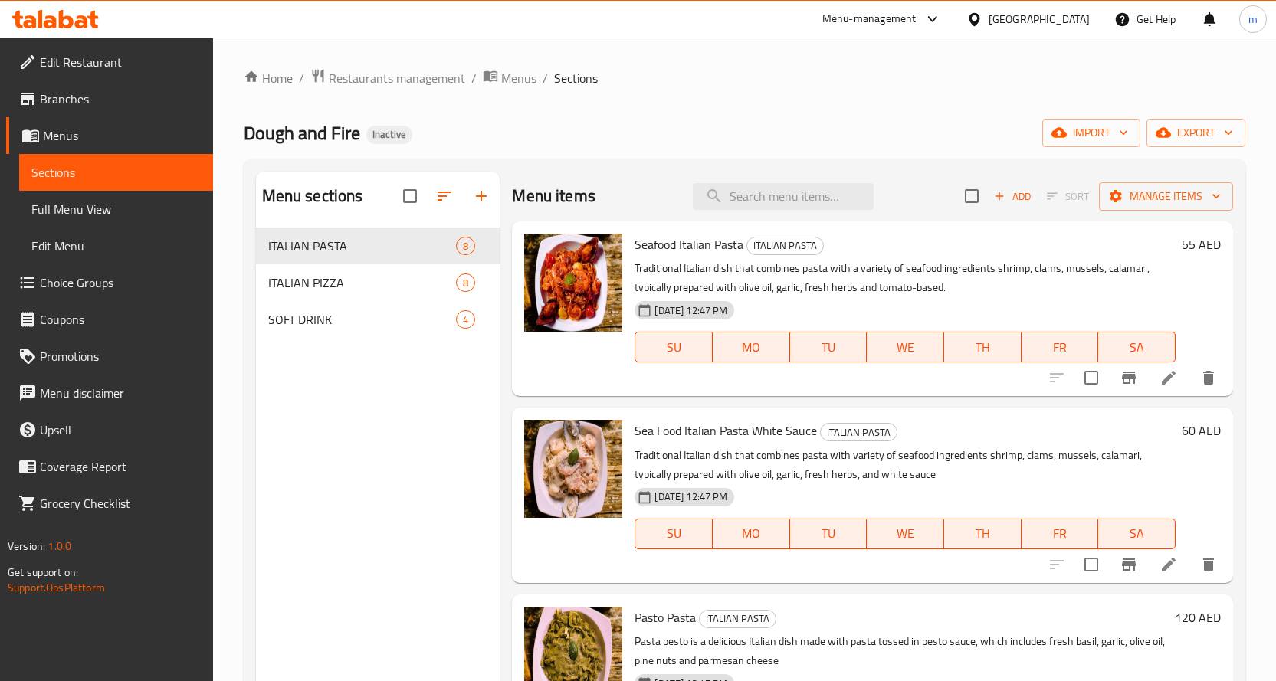
click at [87, 90] on span "Branches" at bounding box center [120, 99] width 161 height 18
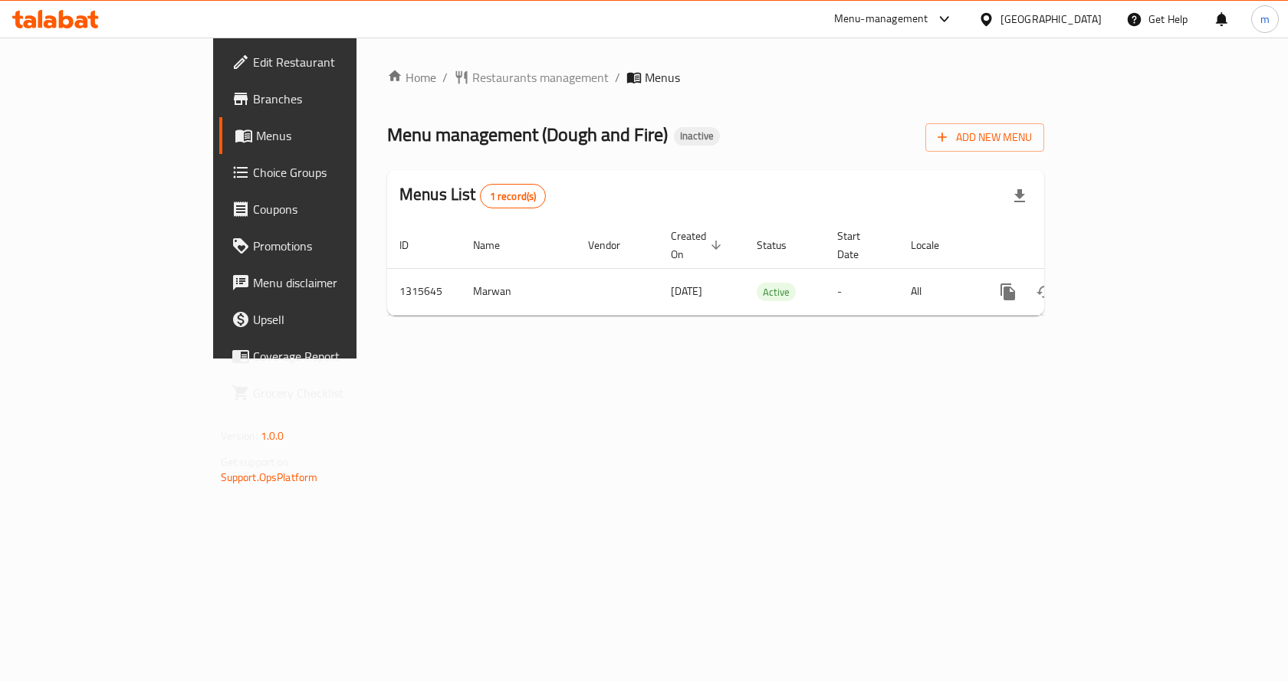
drag, startPoint x: 1101, startPoint y: 528, endPoint x: 1085, endPoint y: 513, distance: 21.7
click at [1074, 359] on div "Home / Restaurants management / Menus Menu management ( Dough and Fire ) Inacti…" at bounding box center [715, 198] width 718 height 321
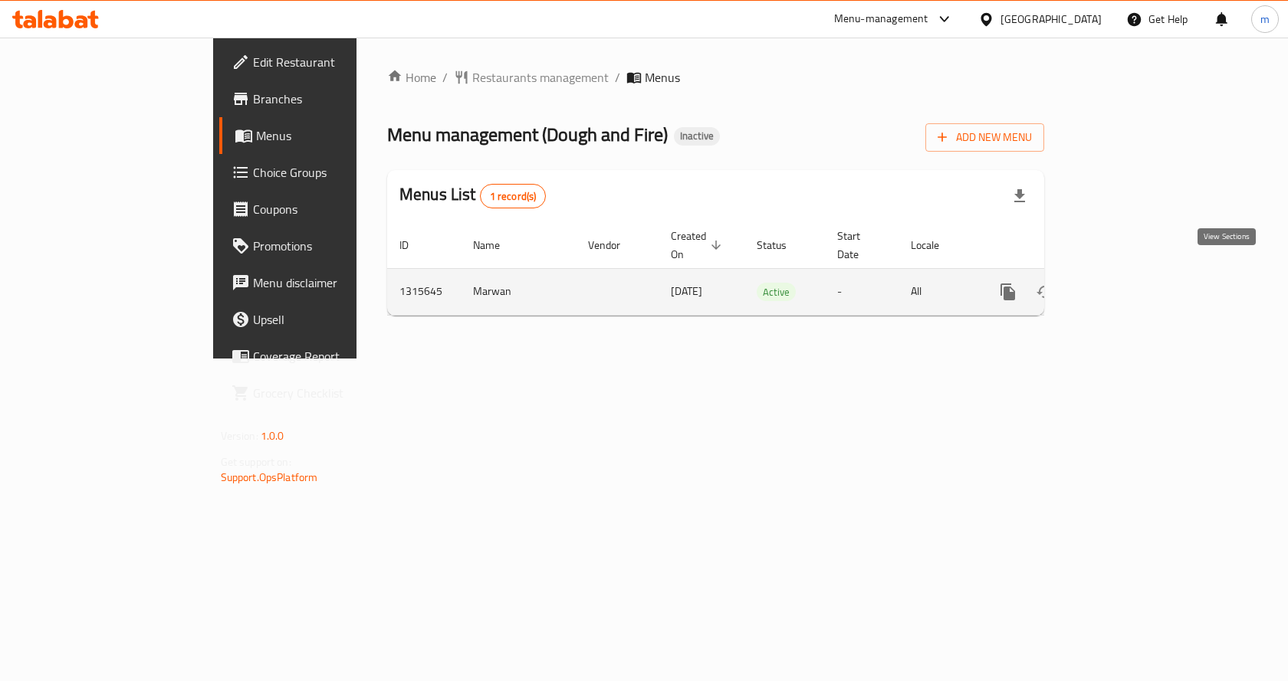
click at [1127, 283] on icon "enhanced table" at bounding box center [1118, 292] width 18 height 18
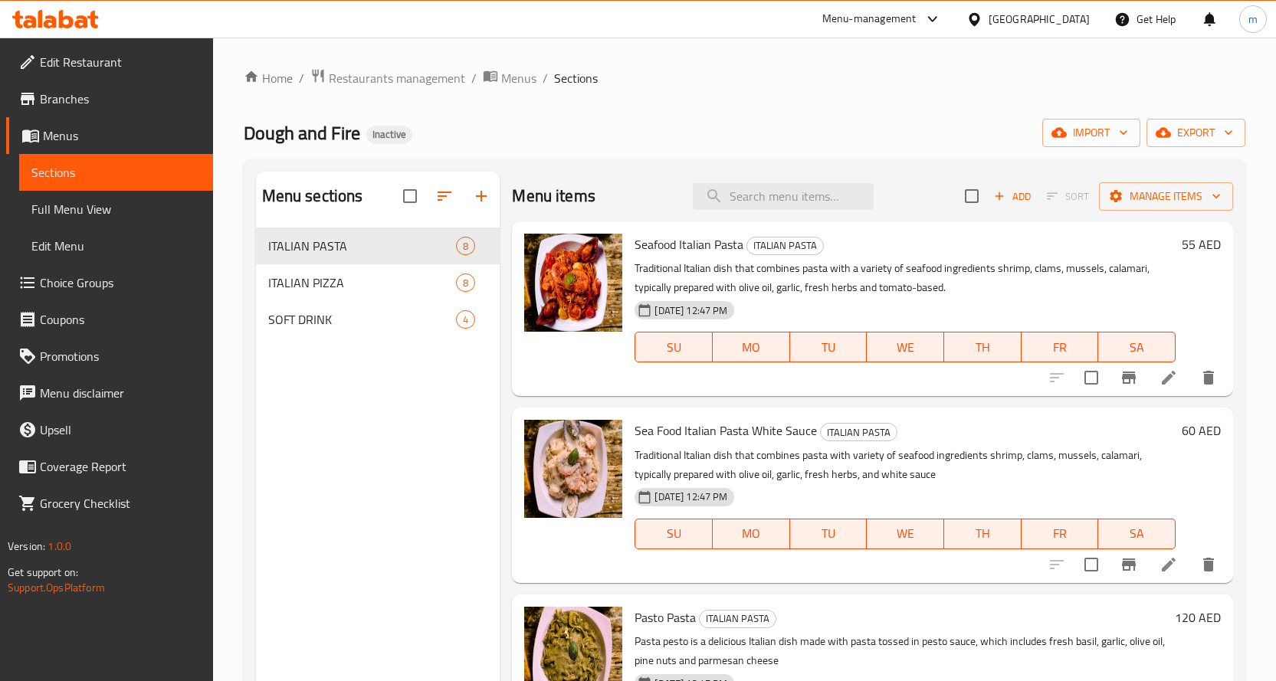
click at [75, 250] on span "Edit Menu" at bounding box center [115, 246] width 169 height 18
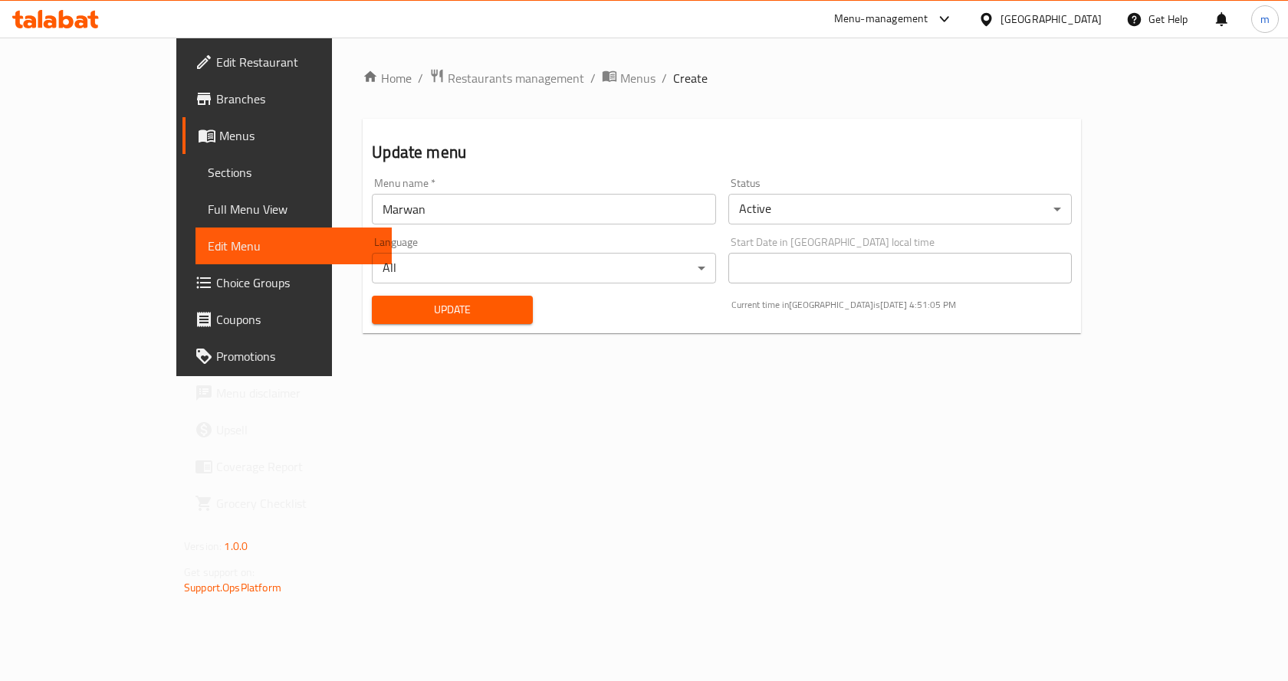
click at [208, 166] on span "Sections" at bounding box center [294, 172] width 172 height 18
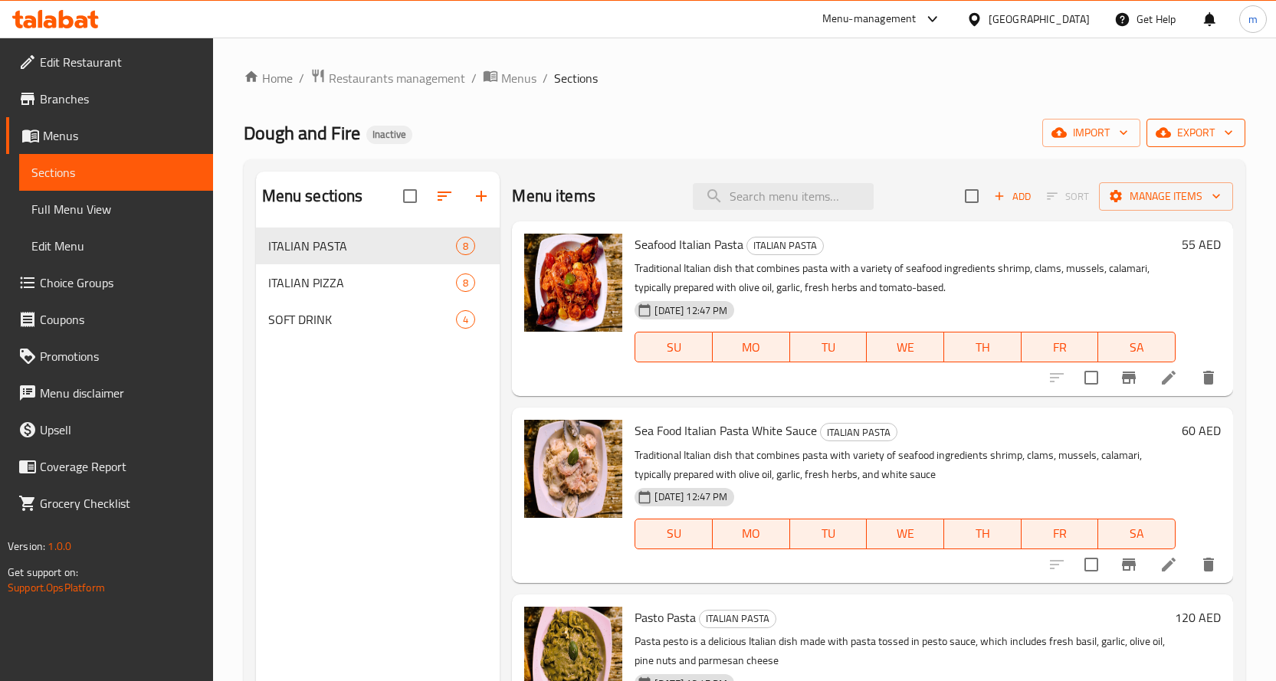
click at [1212, 134] on span "export" at bounding box center [1196, 132] width 74 height 19
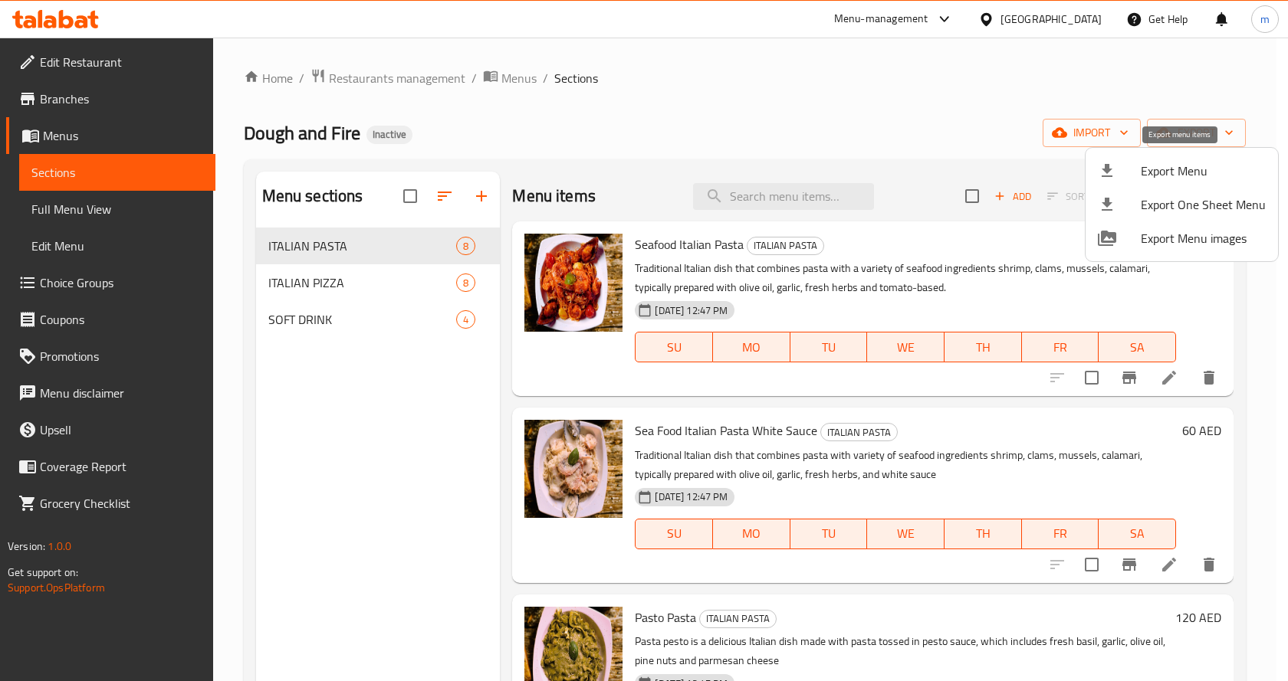
click at [1176, 168] on span "Export Menu" at bounding box center [1202, 171] width 125 height 18
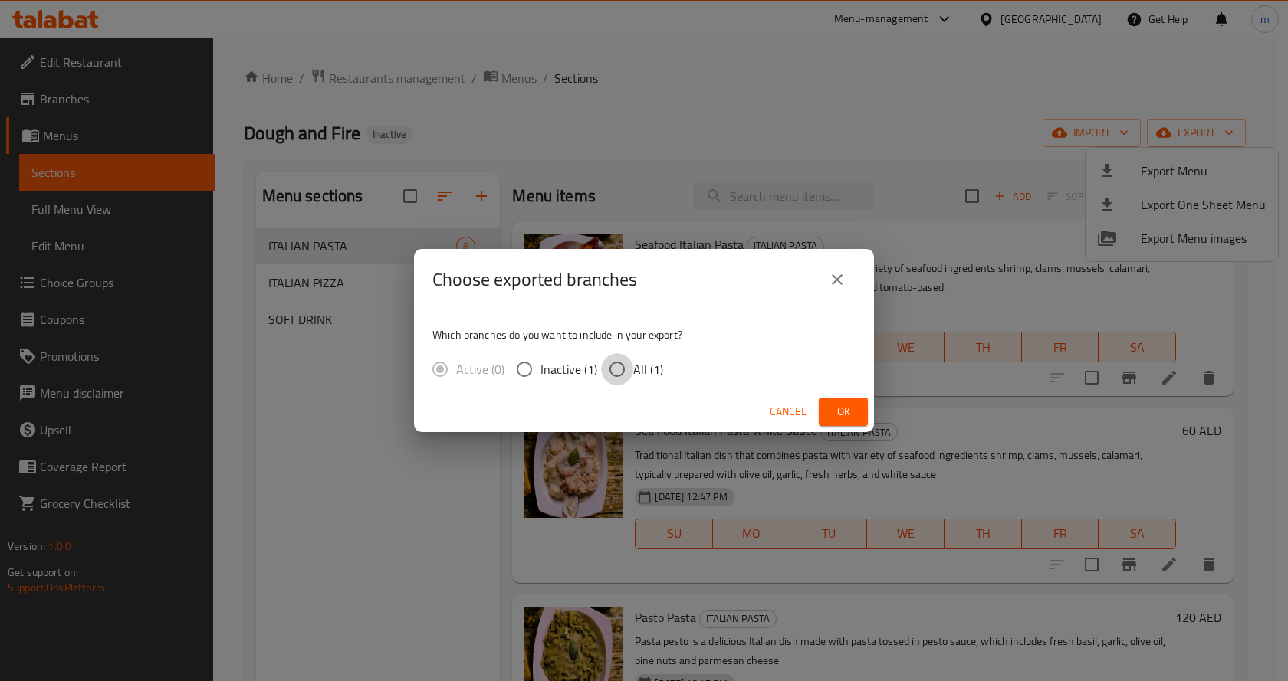
click at [616, 375] on input "All (1)" at bounding box center [617, 369] width 32 height 32
radio input "true"
click at [839, 415] on span "Ok" at bounding box center [843, 411] width 25 height 19
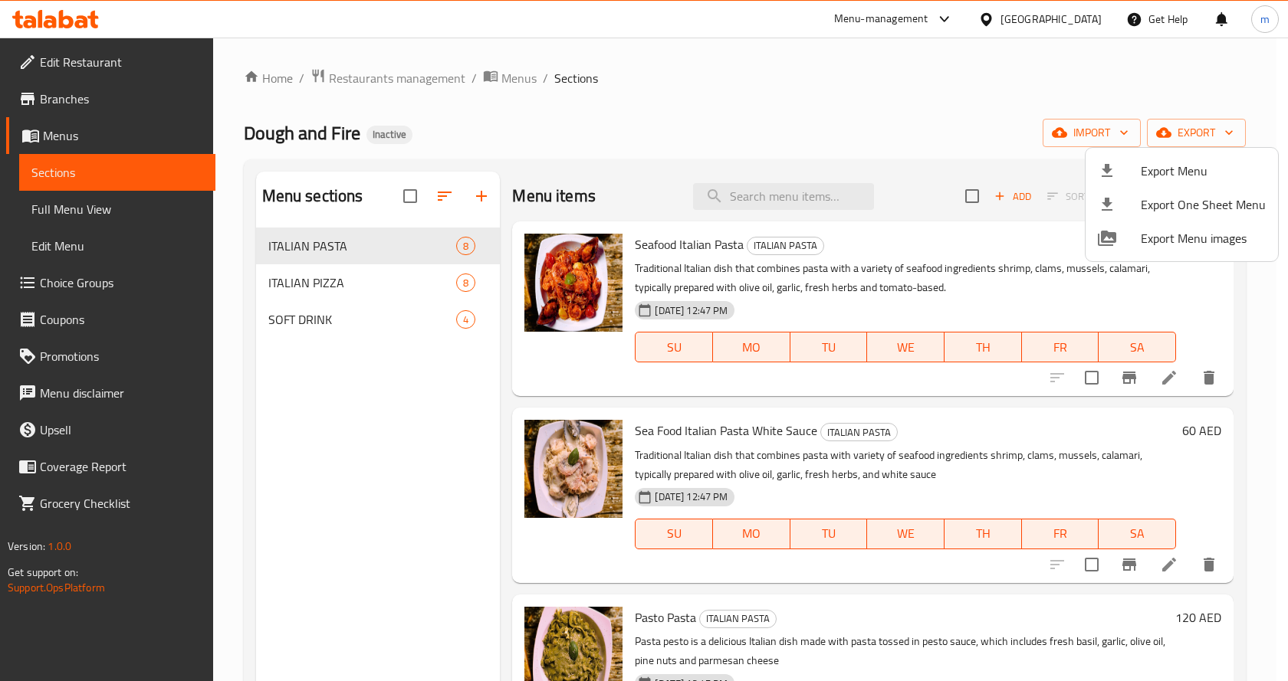
click at [983, 116] on div at bounding box center [644, 340] width 1288 height 681
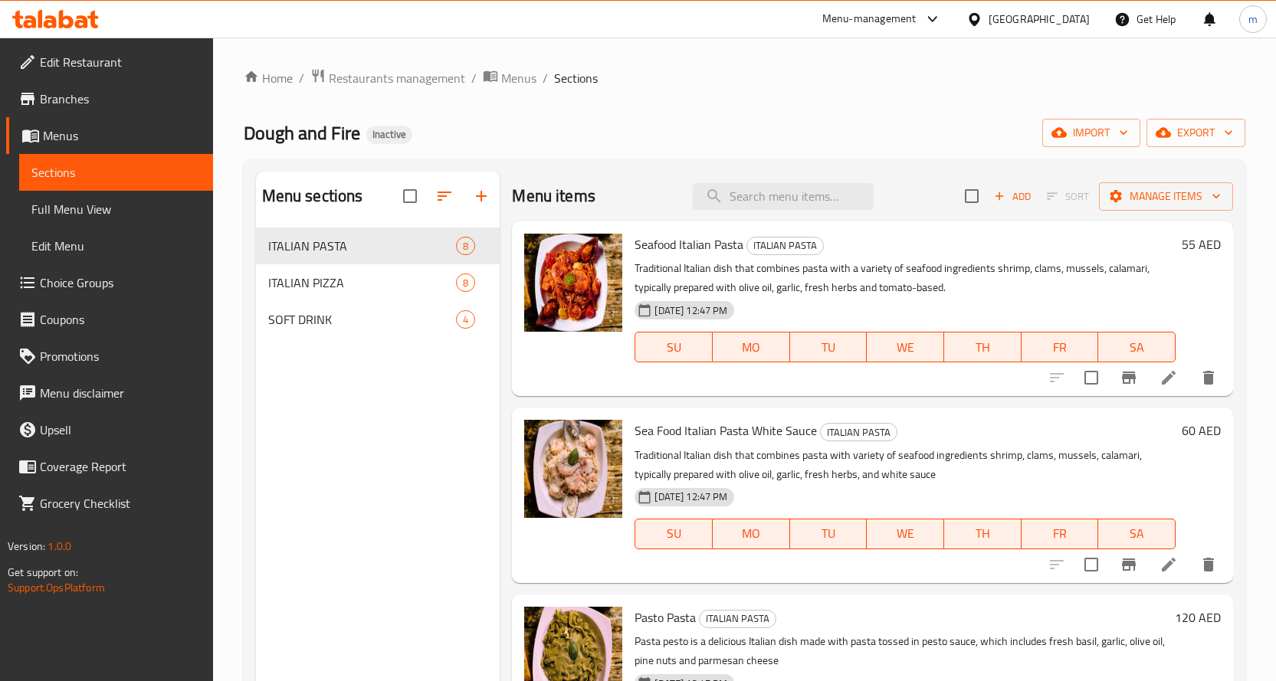
click at [104, 69] on span "Edit Restaurant" at bounding box center [120, 62] width 161 height 18
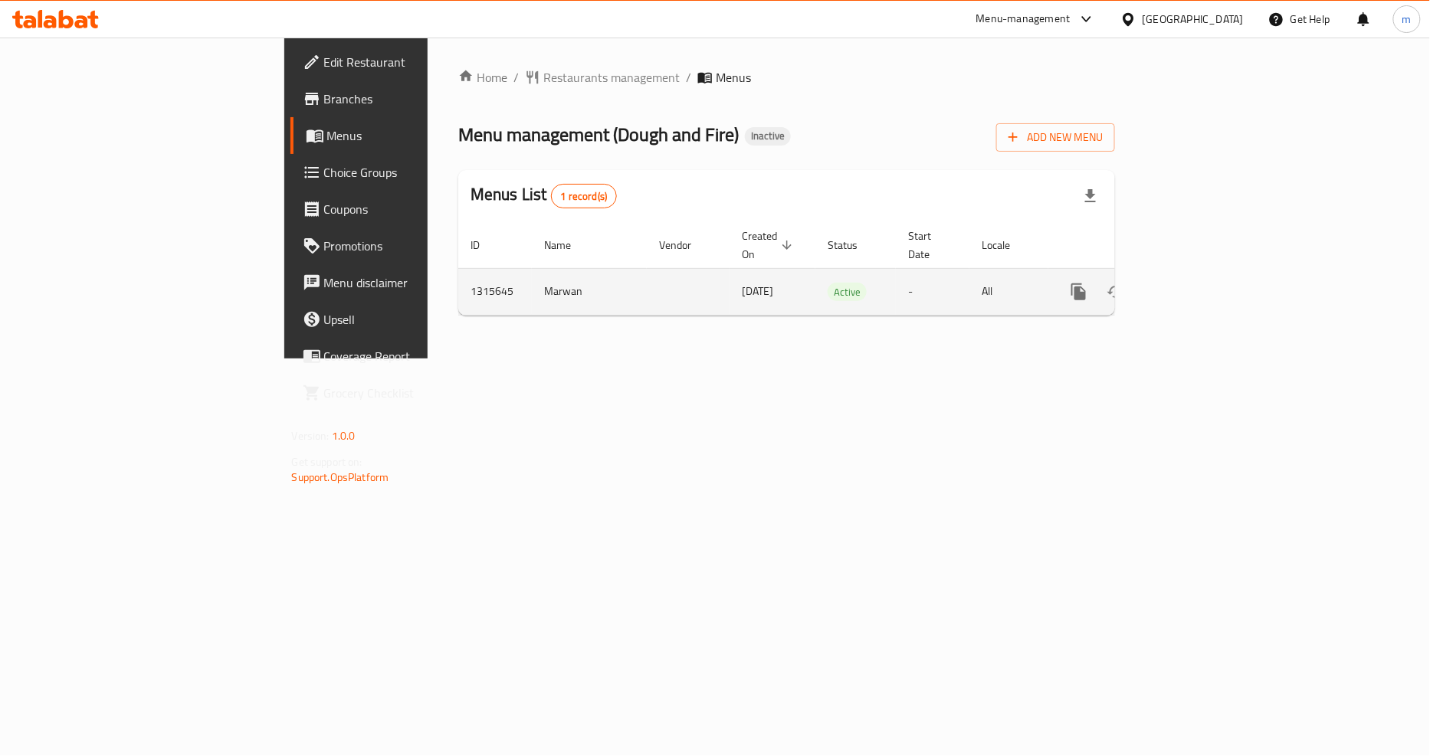
click at [1196, 285] on icon "enhanced table" at bounding box center [1190, 292] width 14 height 14
